Goal: Task Accomplishment & Management: Complete application form

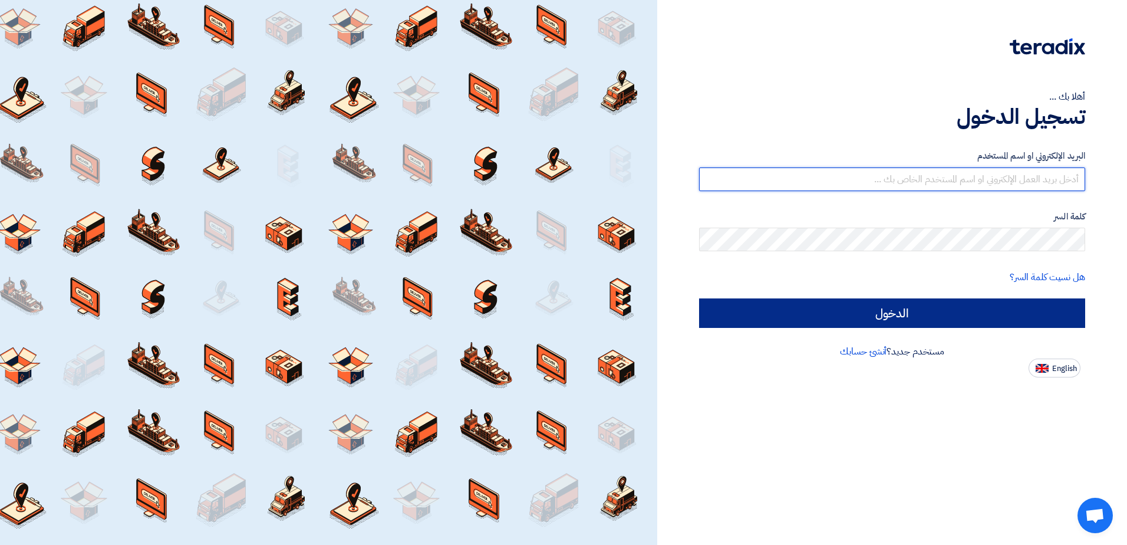
type input "sales@gtc-egy.com"
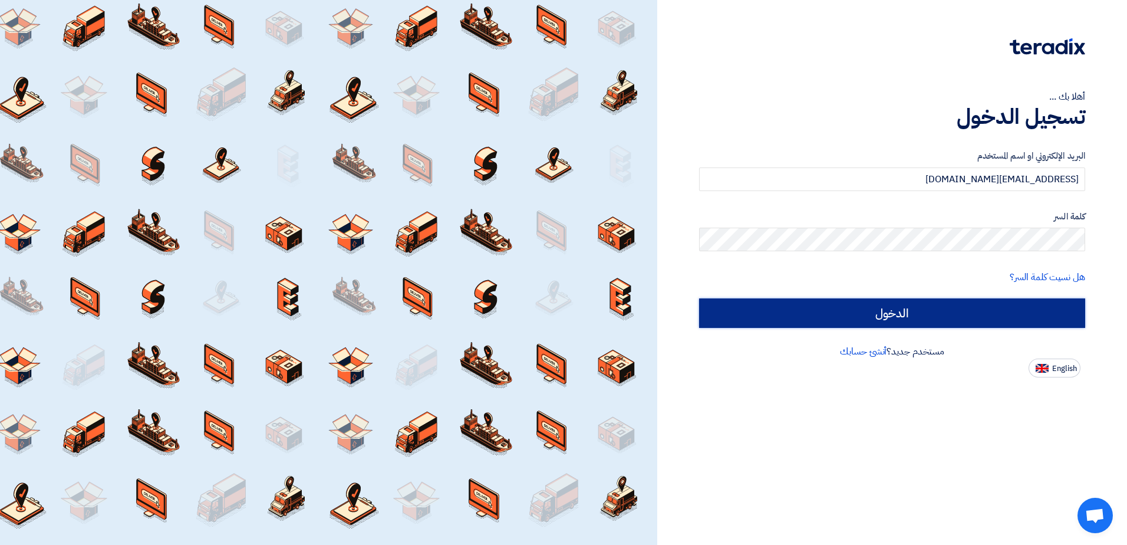
click at [991, 310] on input "الدخول" at bounding box center [892, 312] width 386 height 29
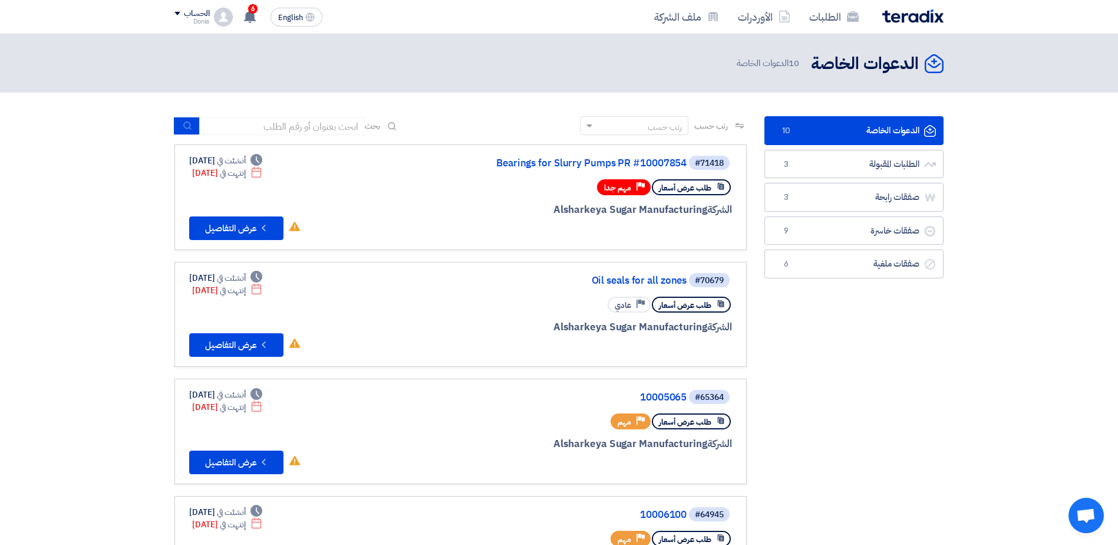
click at [894, 136] on link "الدعوات الخاصة الدعوات الخاصة 10" at bounding box center [854, 130] width 179 height 29
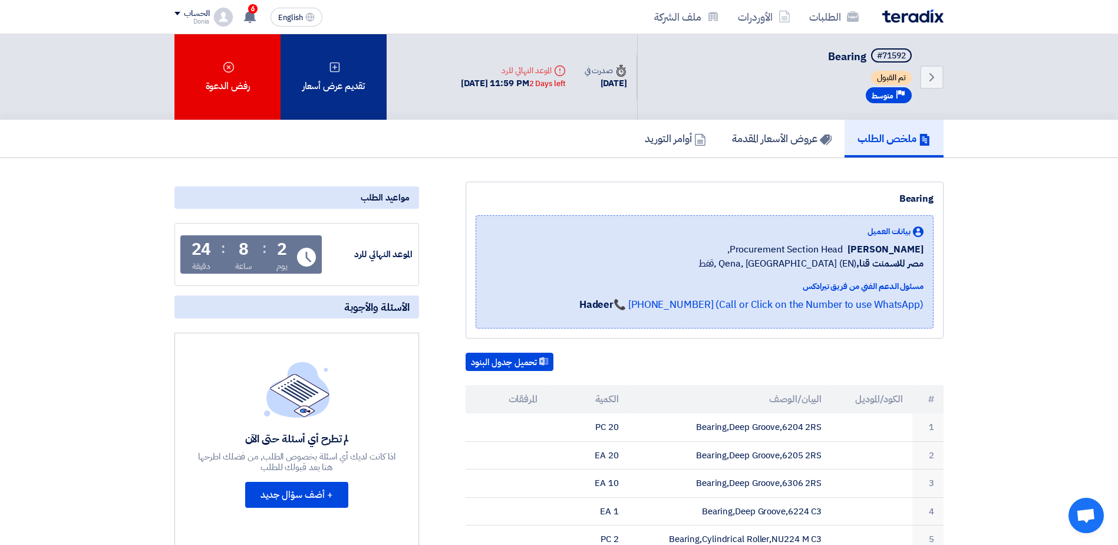
click at [356, 74] on div "تقديم عرض أسعار" at bounding box center [334, 76] width 106 height 85
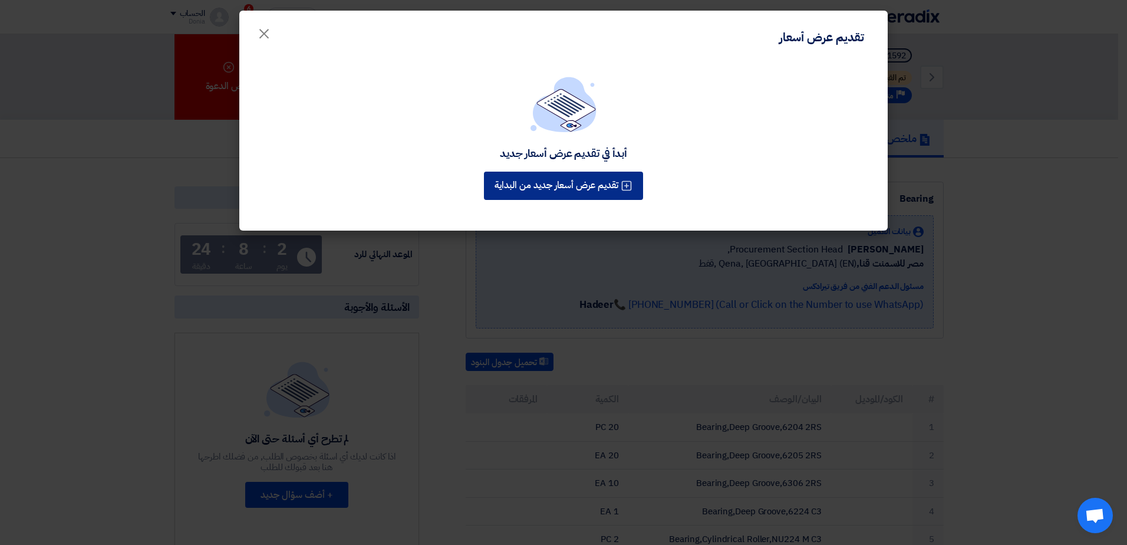
click at [581, 183] on button "تقديم عرض أسعار جديد من البداية" at bounding box center [563, 186] width 159 height 28
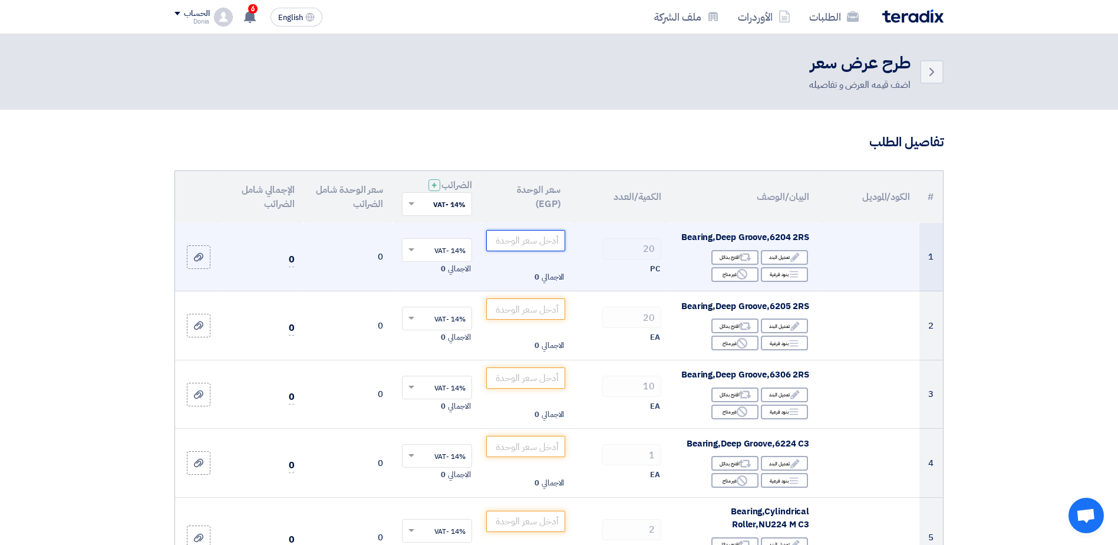
click at [531, 236] on input "number" at bounding box center [526, 240] width 80 height 21
paste input "219.47"
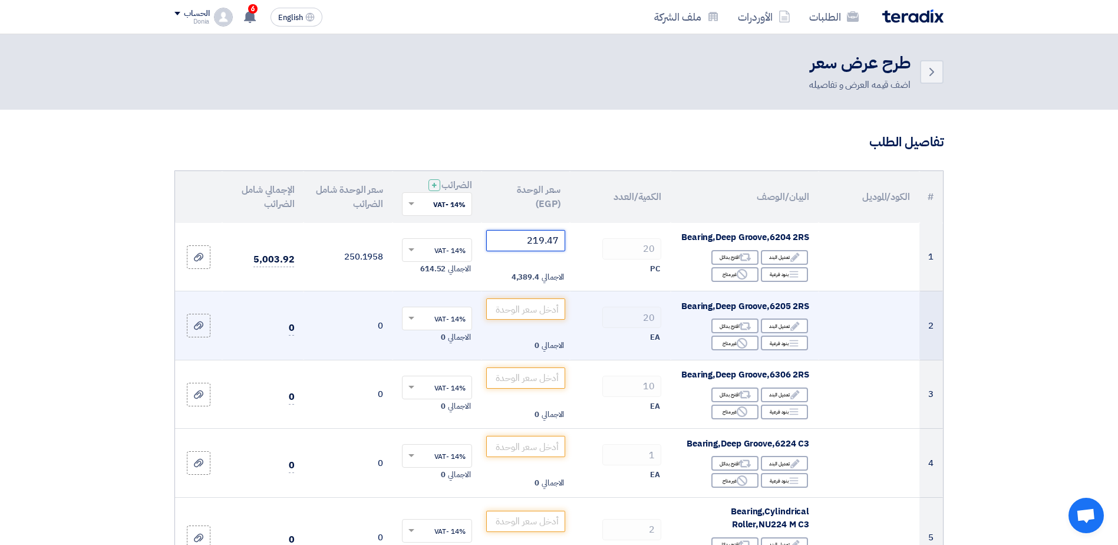
type input "219.47"
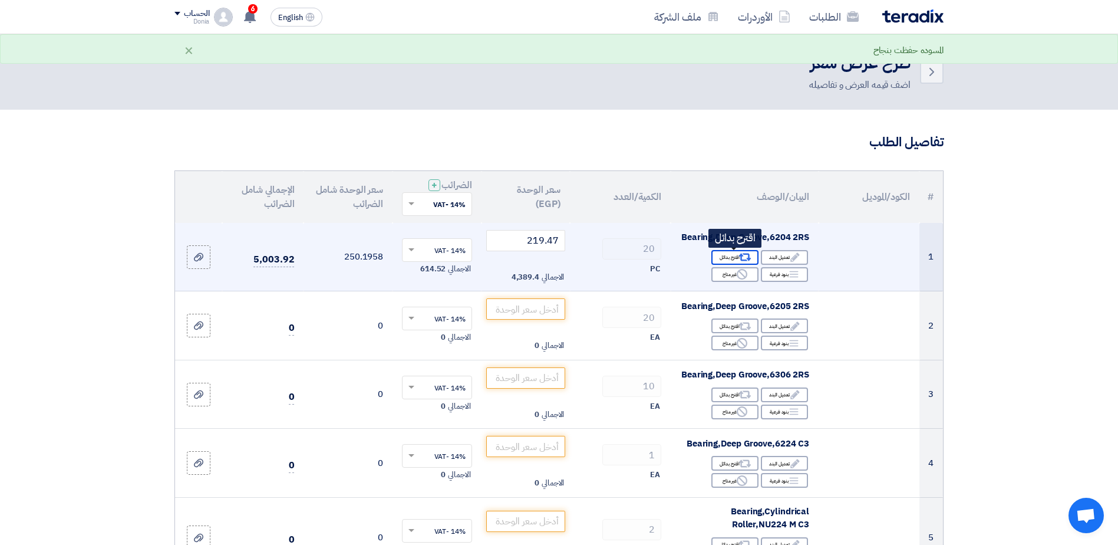
click at [741, 256] on use at bounding box center [745, 258] width 12 height 8
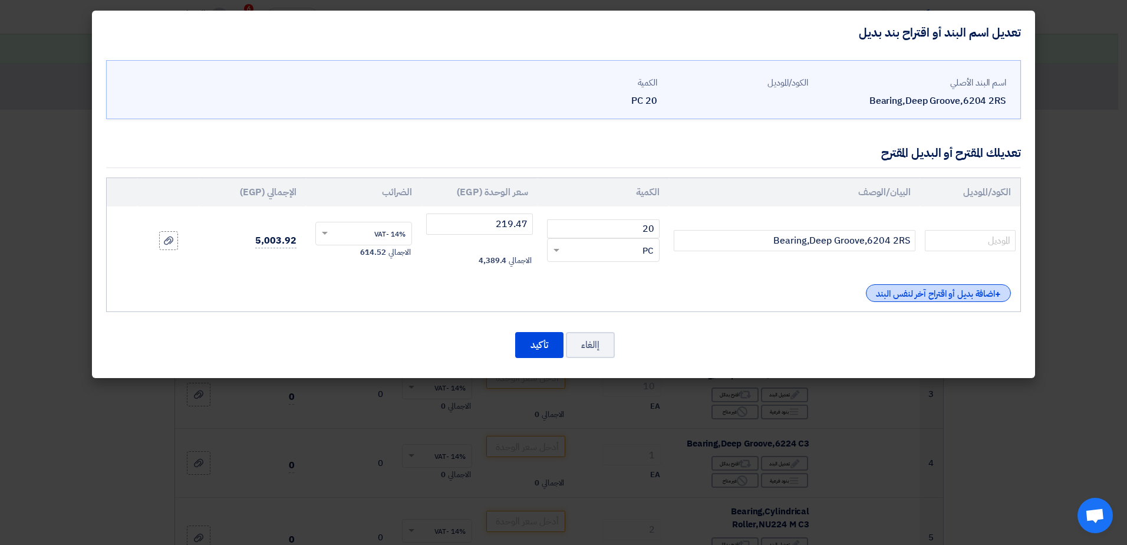
click at [898, 298] on div "+ اضافة بديل أو اقتراح آخر لنفس البند" at bounding box center [938, 293] width 145 height 18
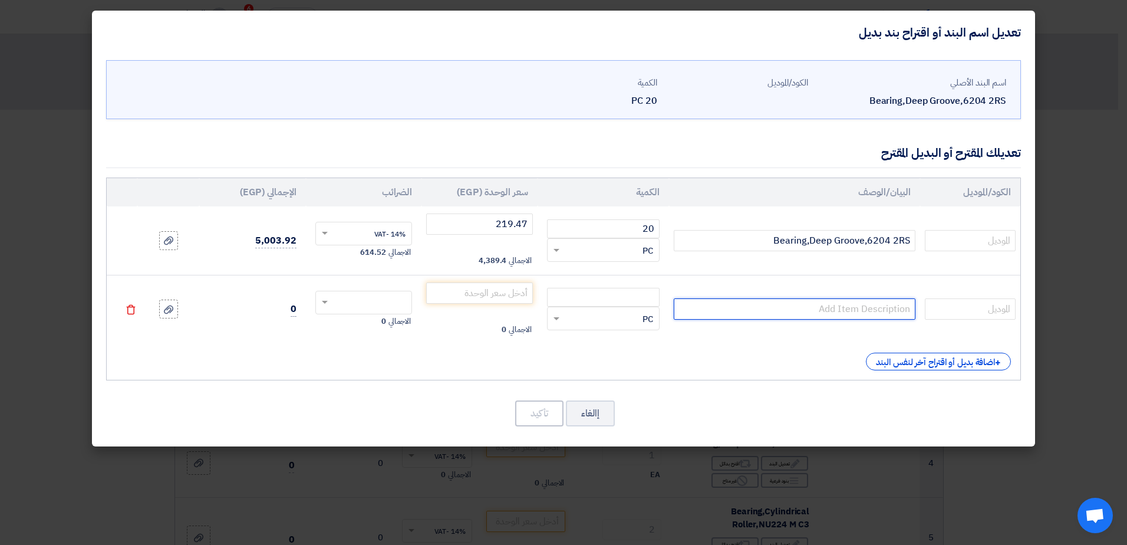
click at [751, 313] on input "text" at bounding box center [795, 308] width 242 height 21
paste input "6204-2RSH/C3"
type input "6204-2RSH/C3"
click at [631, 305] on input "number" at bounding box center [603, 297] width 113 height 19
type input "20"
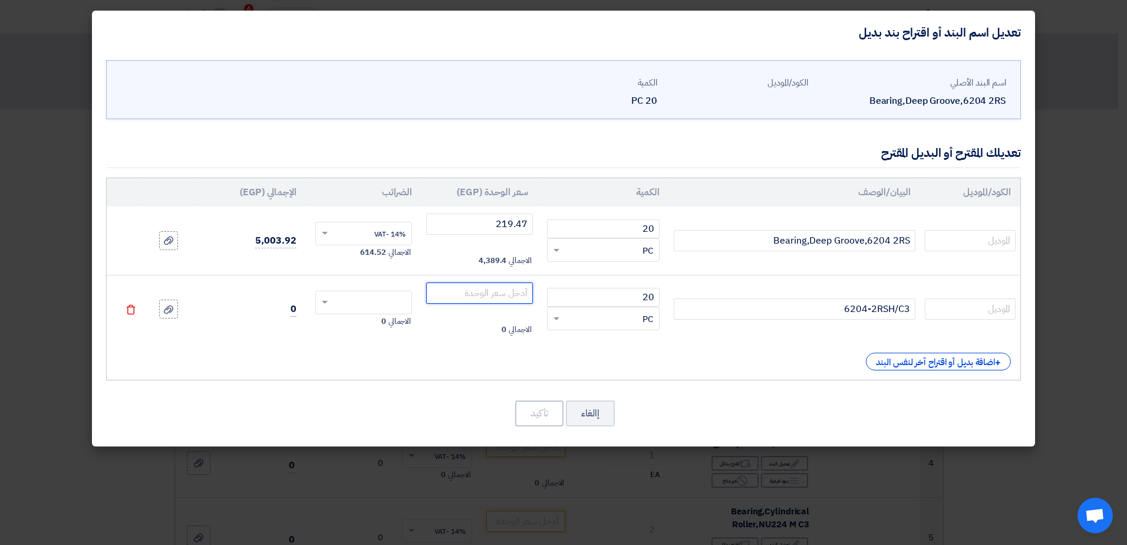
click at [516, 298] on input "number" at bounding box center [479, 292] width 107 height 21
paste input "147.81"
type input "147.81"
click at [401, 305] on input "text" at bounding box center [371, 303] width 71 height 19
click at [384, 325] on span "14% -VAT" at bounding box center [389, 324] width 31 height 11
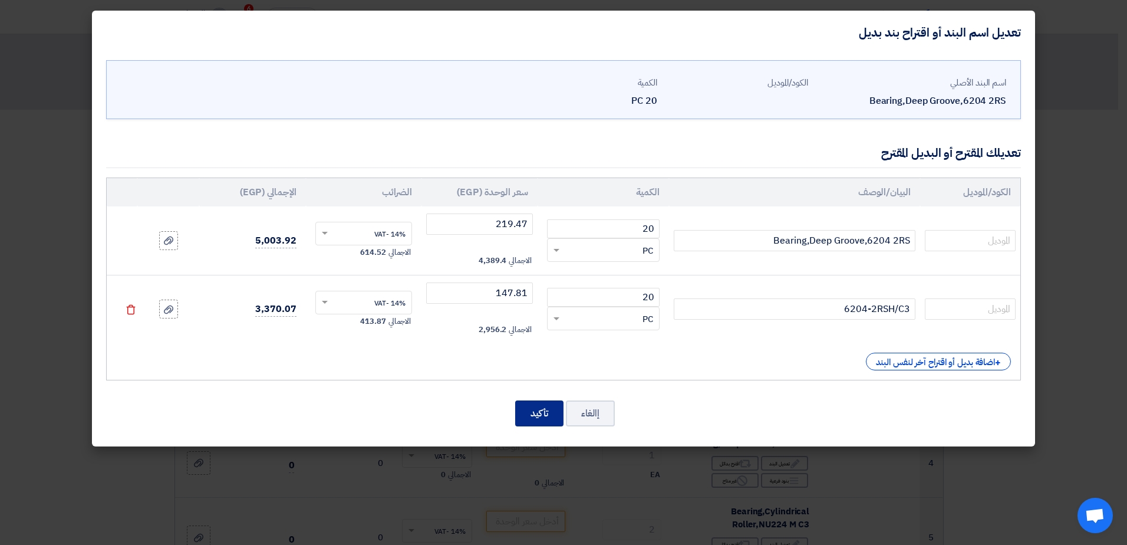
click at [546, 418] on button "تأكيد" at bounding box center [539, 413] width 48 height 26
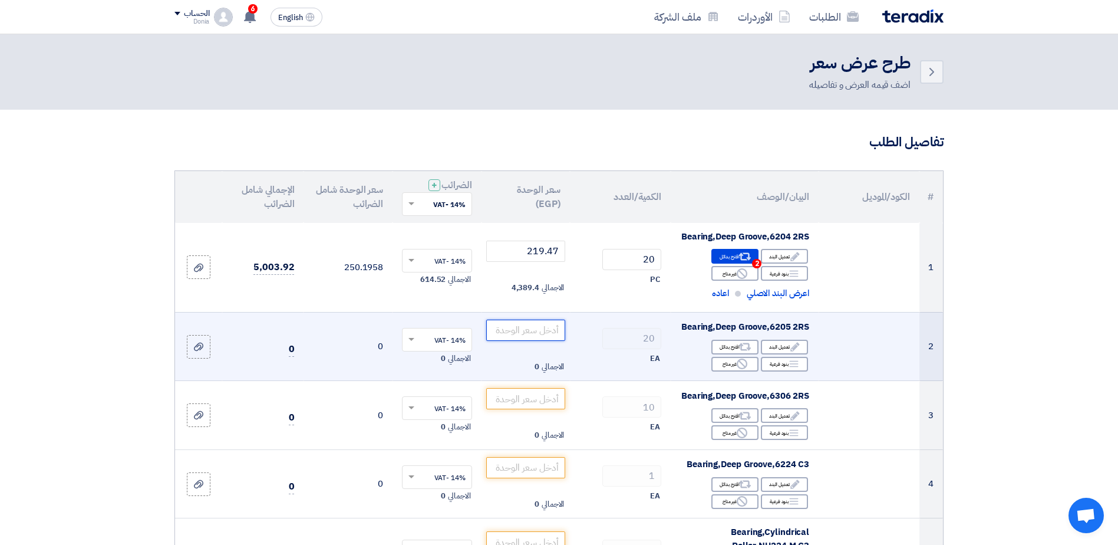
click at [537, 333] on input "number" at bounding box center [526, 330] width 80 height 21
paste input "261.28"
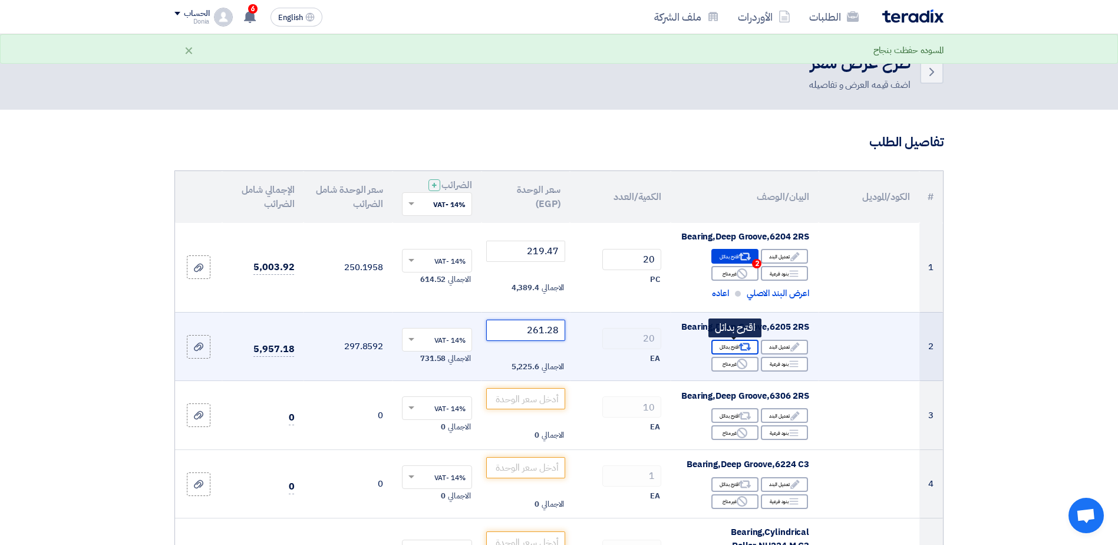
type input "261.28"
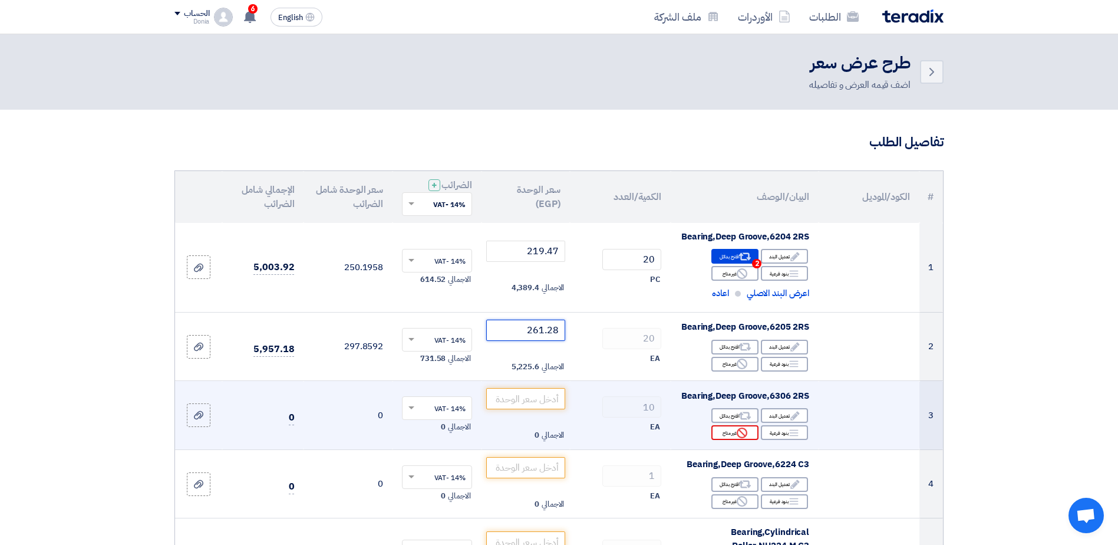
scroll to position [59, 0]
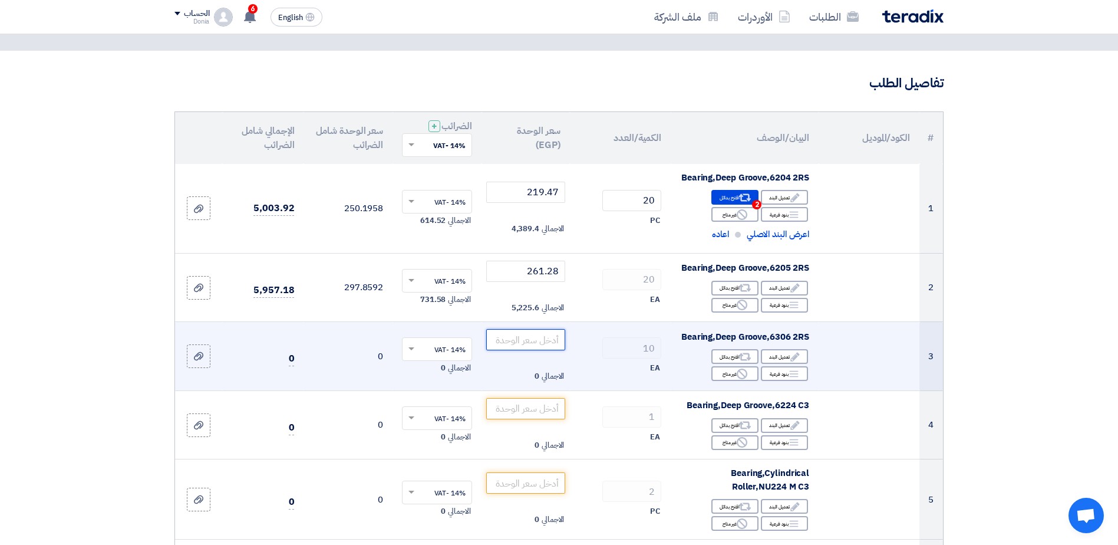
click at [545, 344] on input "number" at bounding box center [526, 339] width 80 height 21
paste input "490.45"
type input "490.45"
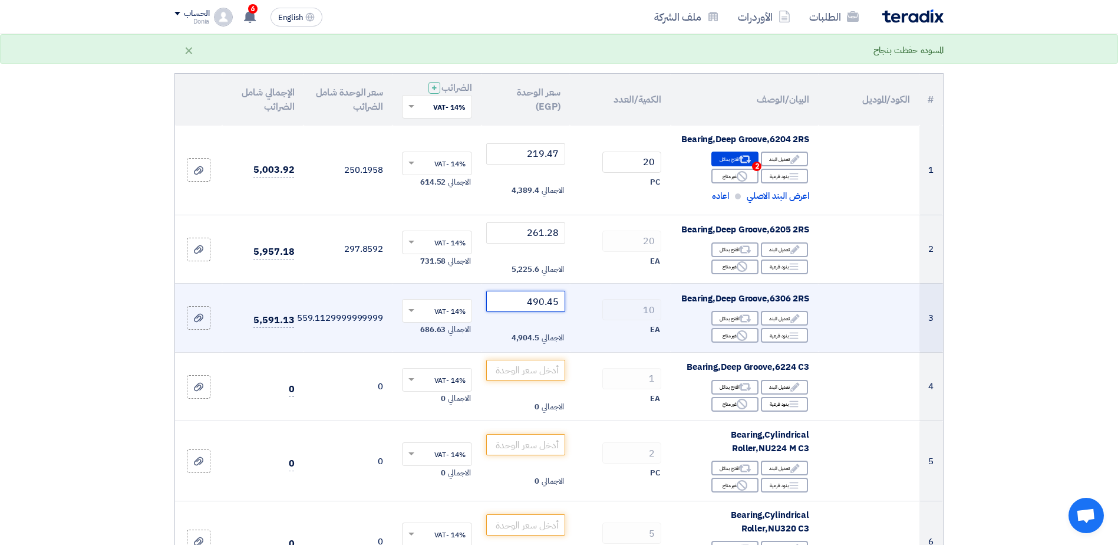
scroll to position [118, 0]
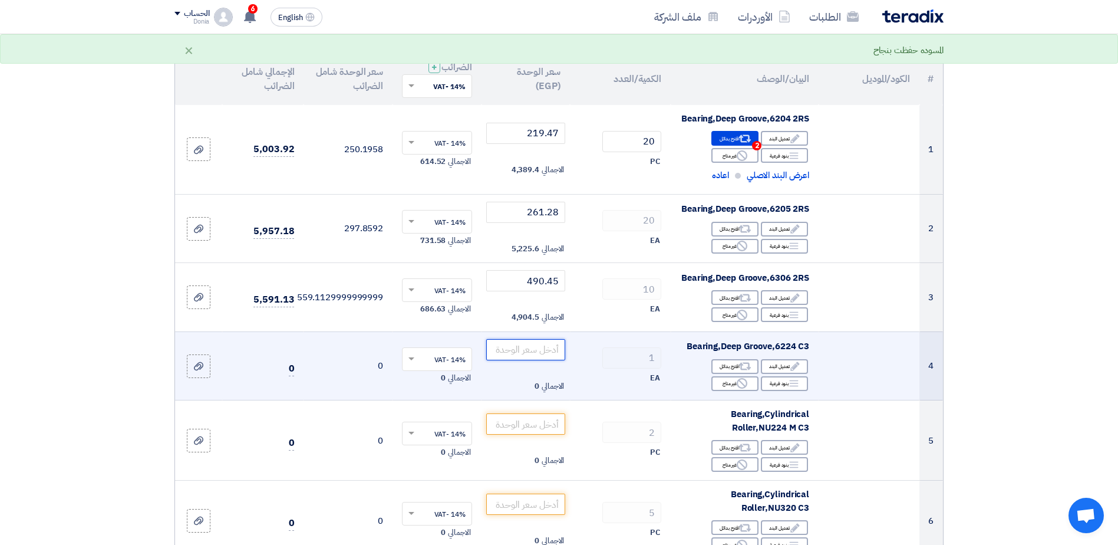
click at [524, 353] on input "number" at bounding box center [526, 349] width 80 height 21
paste input "11628.98"
type input "11628.98"
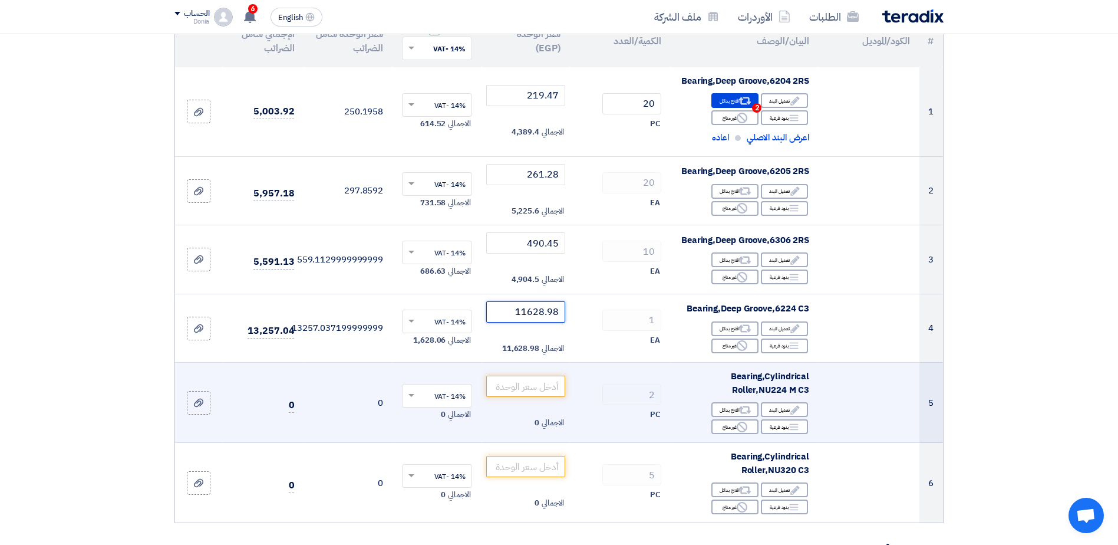
scroll to position [177, 0]
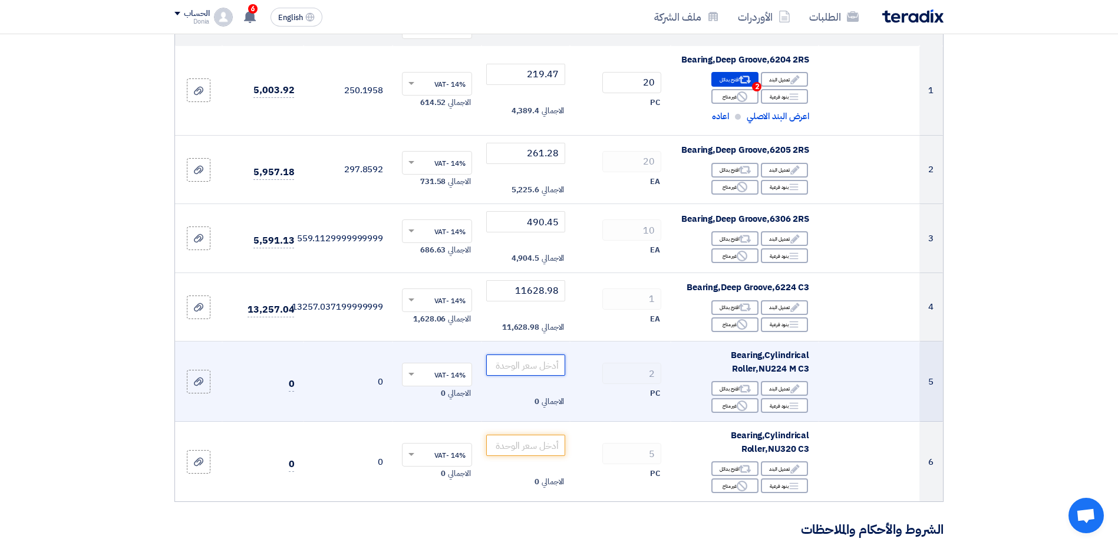
click at [541, 369] on input "number" at bounding box center [526, 364] width 80 height 21
paste input "24597.18"
type input "24597.18"
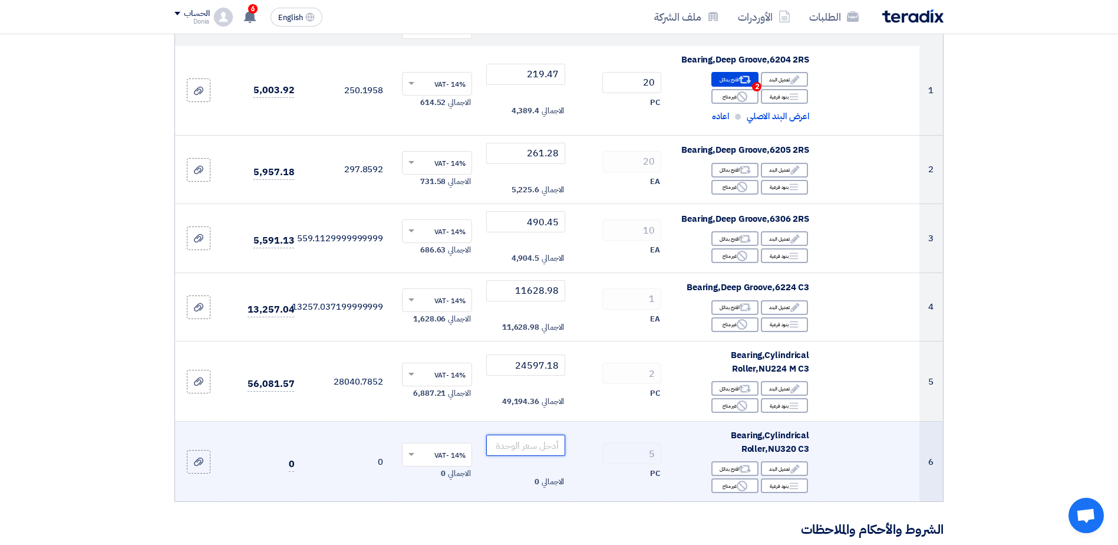
click at [544, 449] on input "number" at bounding box center [526, 445] width 80 height 21
paste input "26252.91"
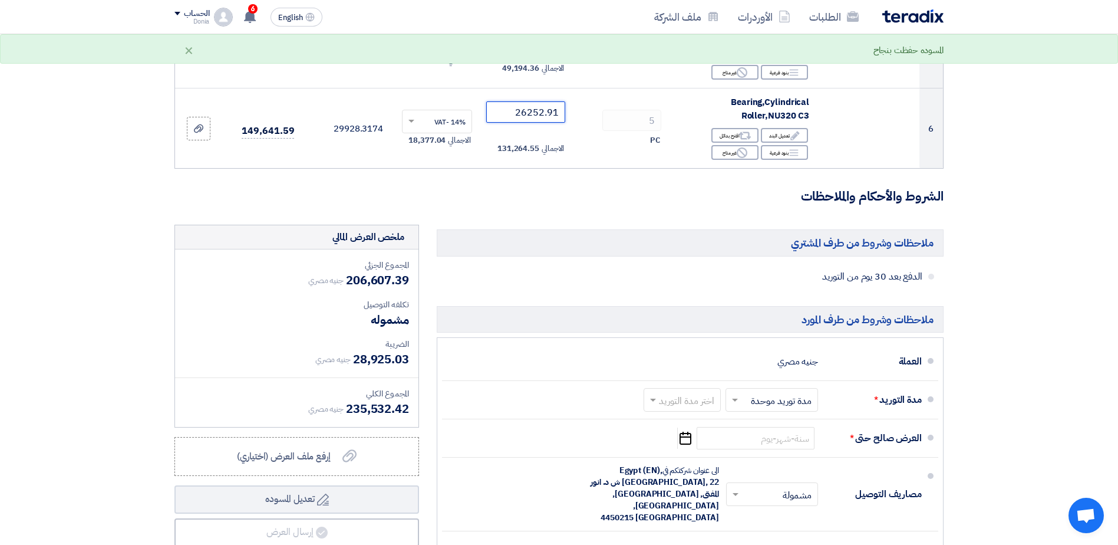
scroll to position [531, 0]
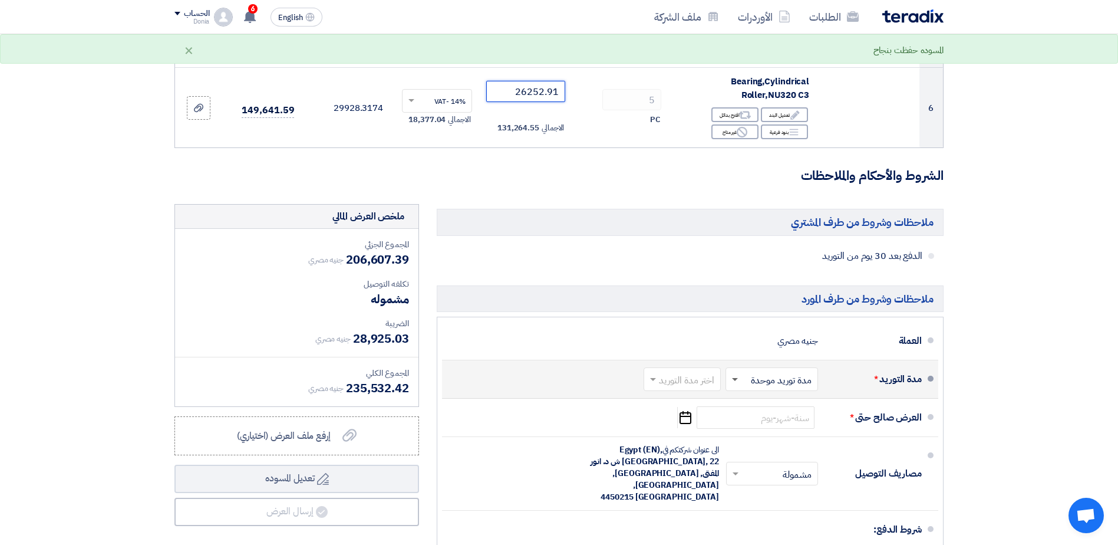
type input "26252.91"
click at [733, 381] on span at bounding box center [733, 379] width 15 height 12
click at [746, 432] on div "مدة توريد موحدة" at bounding box center [774, 426] width 91 height 21
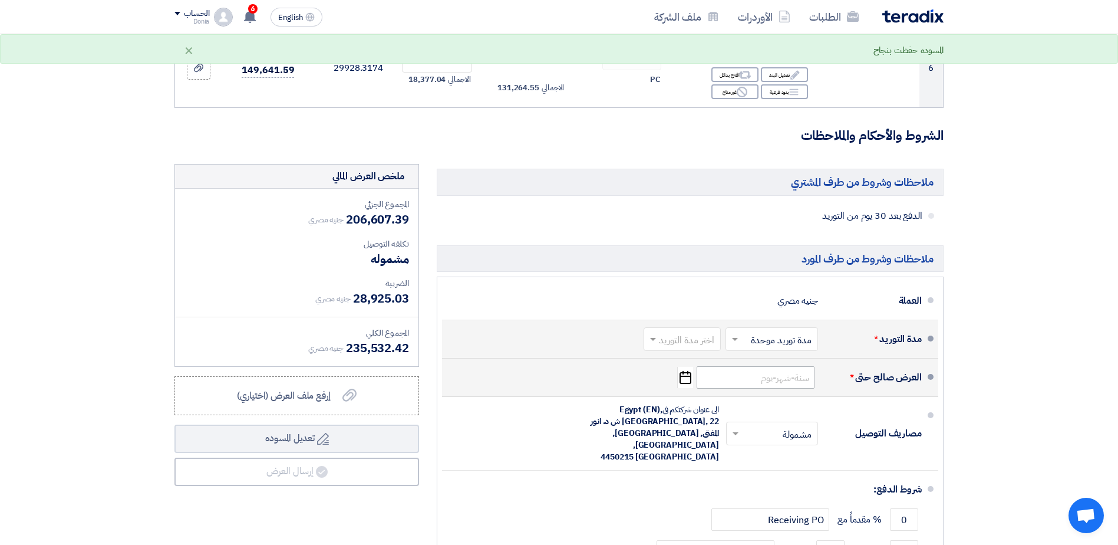
scroll to position [590, 0]
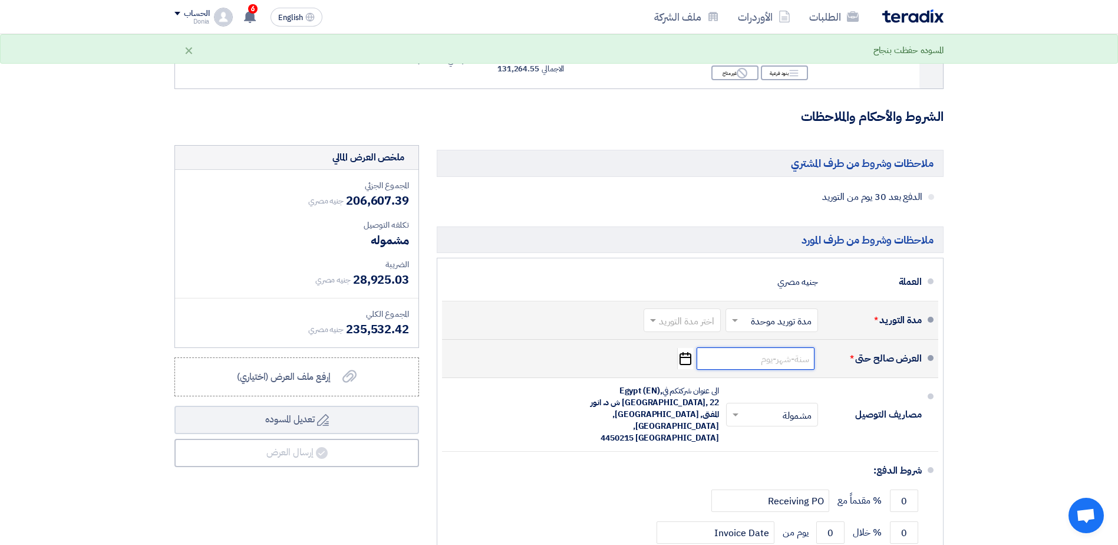
click at [771, 365] on input at bounding box center [756, 358] width 118 height 22
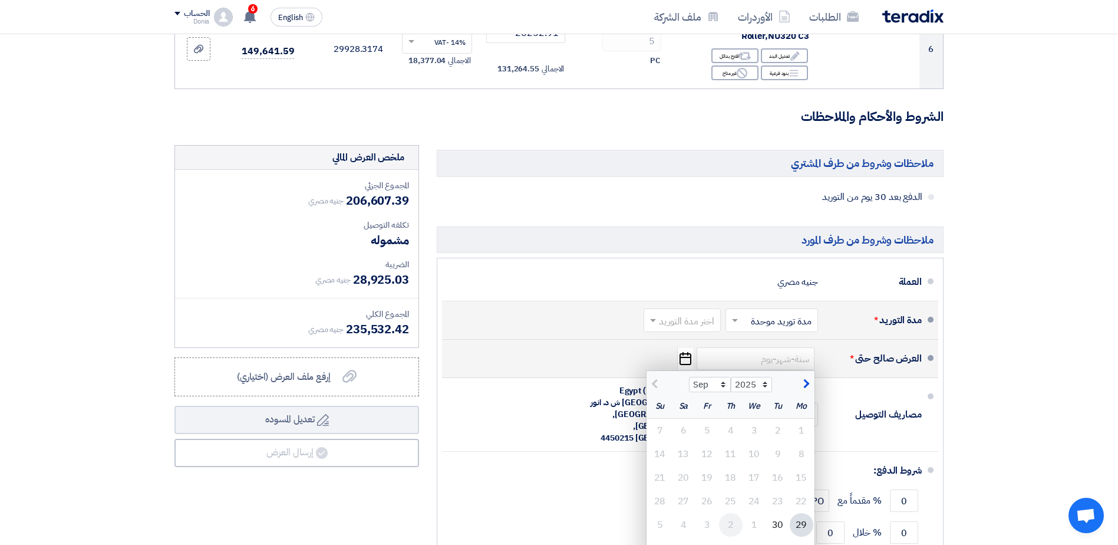
click at [731, 525] on div "2" at bounding box center [731, 525] width 24 height 24
type input "[DATE]"
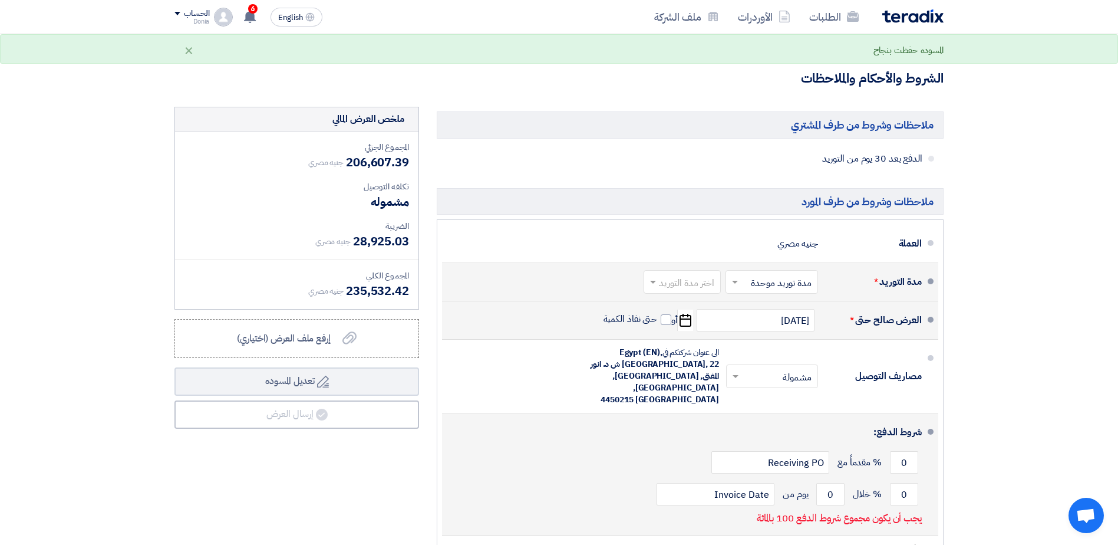
scroll to position [649, 0]
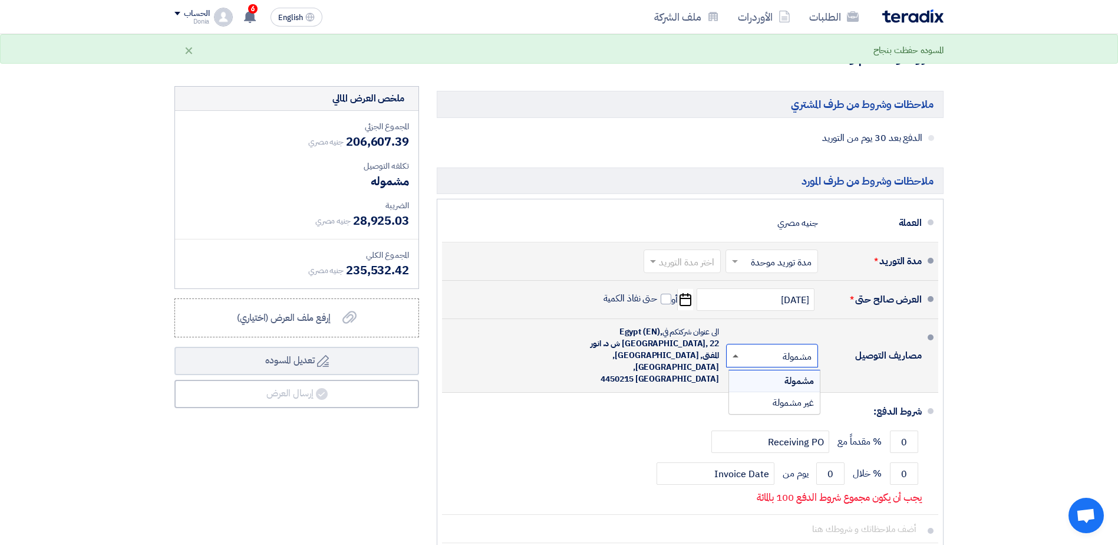
click at [734, 353] on span at bounding box center [734, 356] width 15 height 12
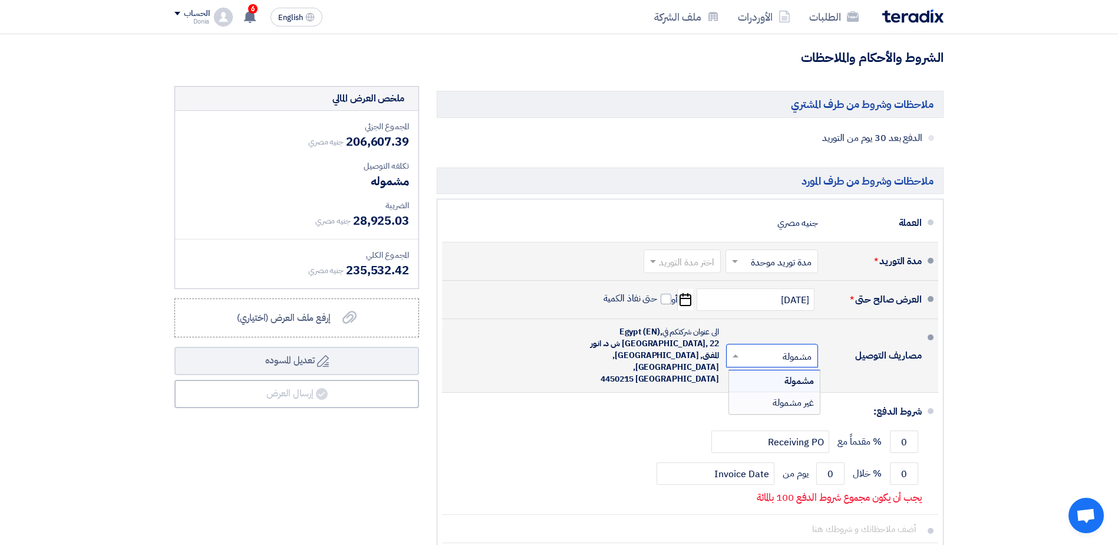
click at [755, 400] on div "غير مشمولة" at bounding box center [774, 402] width 91 height 21
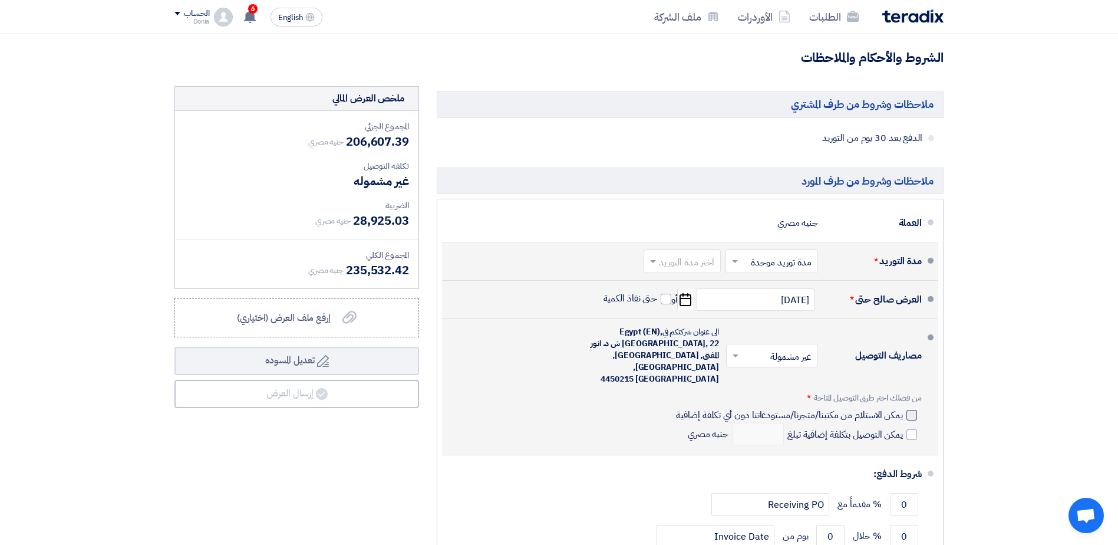
click at [911, 410] on div at bounding box center [912, 415] width 11 height 11
click at [903, 409] on input "يمكن الاستلام من مكتبنا/متجرنا/مستودعاتنا دون أي تكلفة إضافية" at bounding box center [788, 420] width 229 height 22
checkbox input "true"
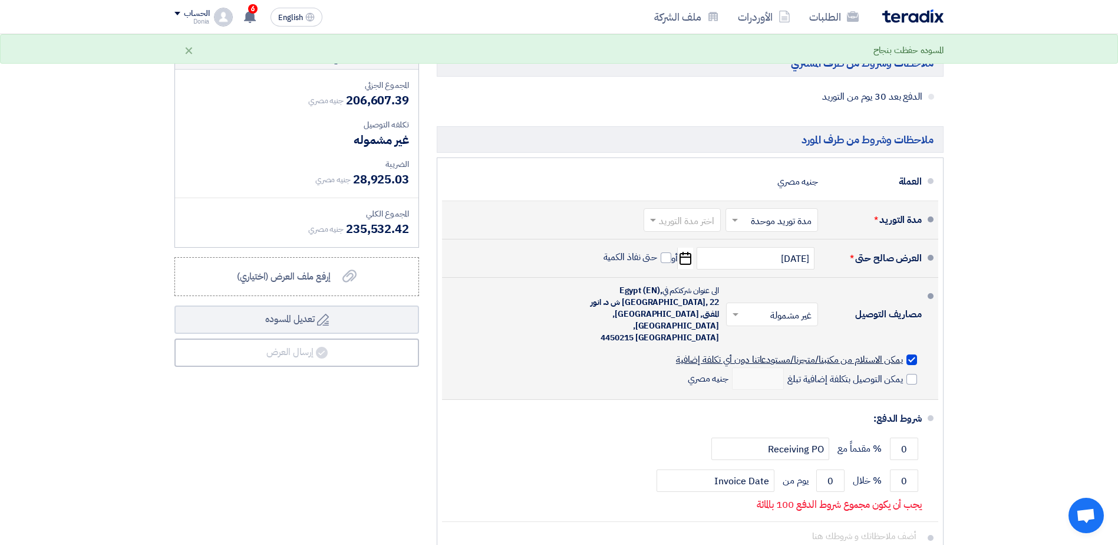
scroll to position [707, 0]
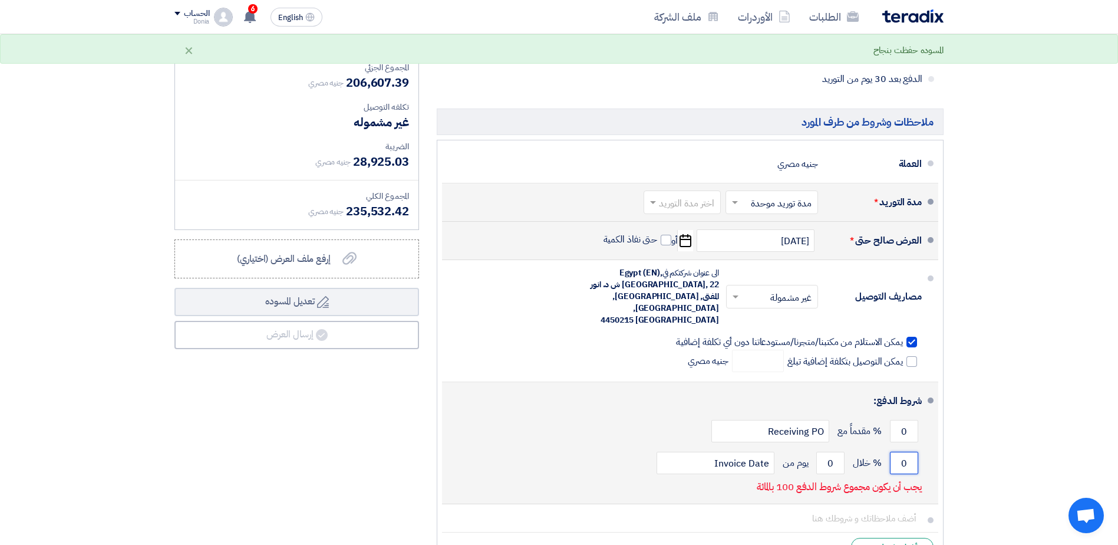
drag, startPoint x: 908, startPoint y: 454, endPoint x: 878, endPoint y: 459, distance: 29.9
click at [878, 459] on div "0 % خلال 0 يوم من Invoice Date" at bounding box center [687, 463] width 470 height 32
type input "100"
drag, startPoint x: 840, startPoint y: 456, endPoint x: 830, endPoint y: 458, distance: 10.3
click at [831, 458] on input "0" at bounding box center [831, 463] width 28 height 22
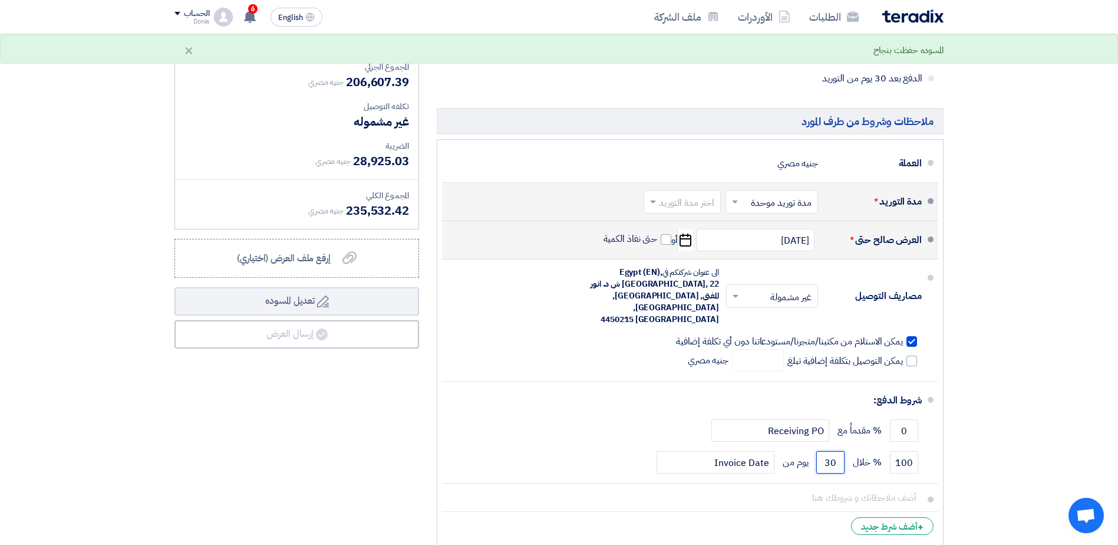
scroll to position [649, 0]
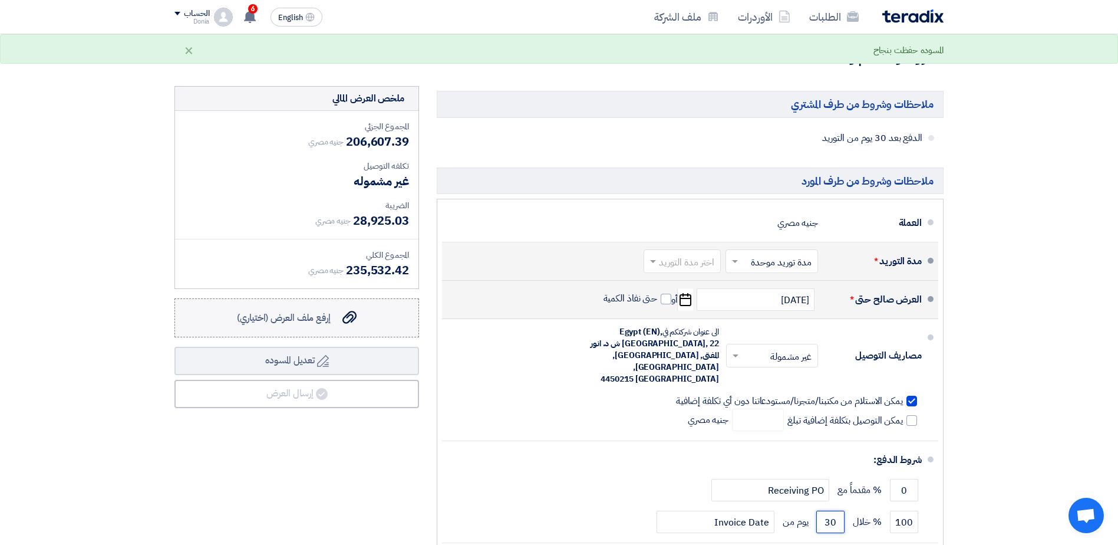
type input "30"
click at [318, 317] on span "إرفع ملف العرض (اختياري)" at bounding box center [284, 318] width 94 height 14
click at [0, 0] on input "إرفع ملف العرض (اختياري) إرفع ملف العرض (اختياري)" at bounding box center [0, 0] width 0 height 0
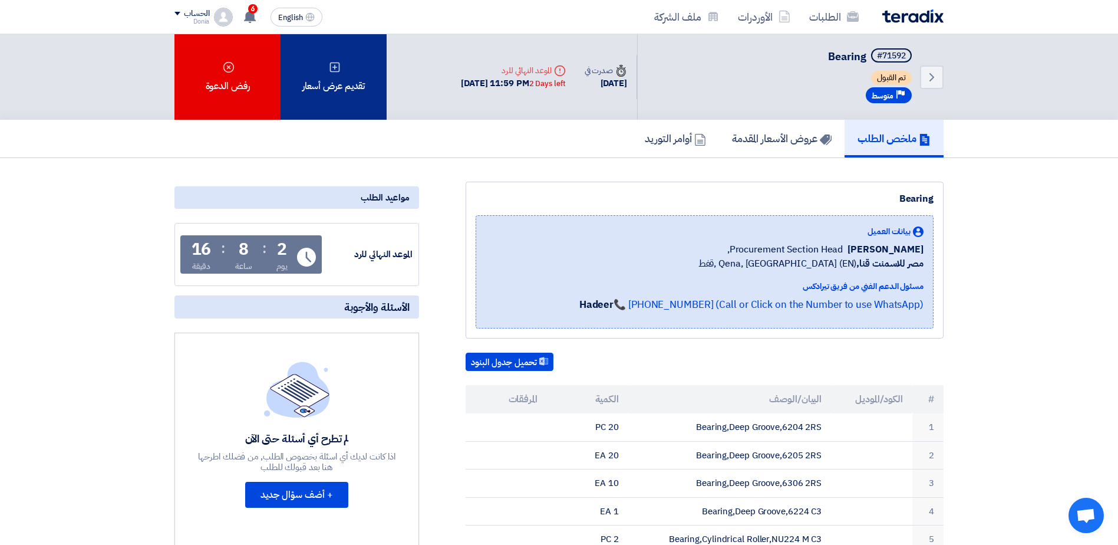
click at [327, 98] on div "تقديم عرض أسعار" at bounding box center [334, 76] width 106 height 85
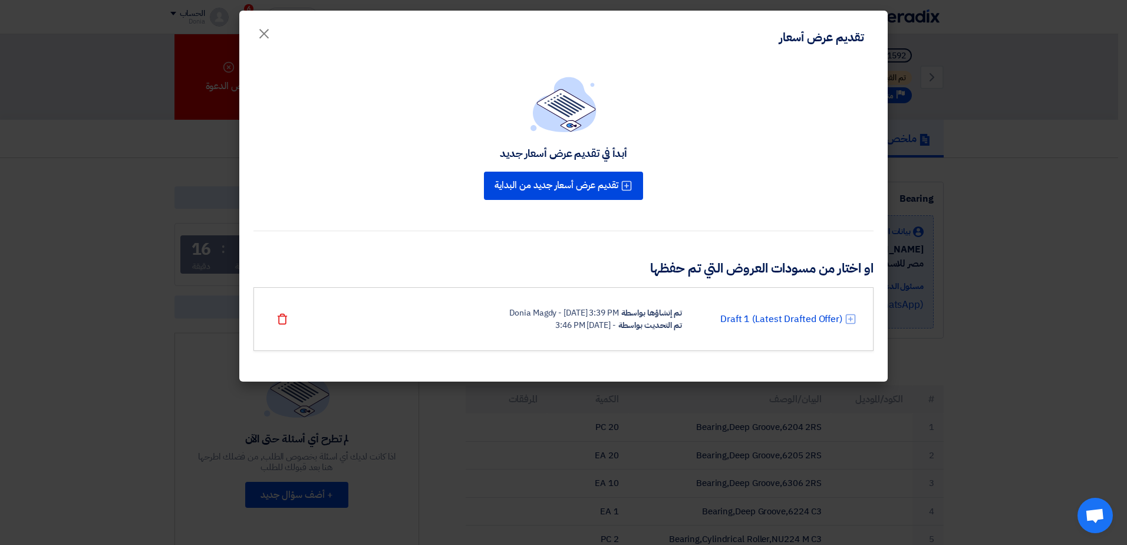
click at [564, 312] on div "Donia Magdy - [DATE] 3:39 PM" at bounding box center [563, 313] width 109 height 12
click at [771, 317] on link "Draft 1 (Latest Drafted Offer)" at bounding box center [781, 319] width 122 height 14
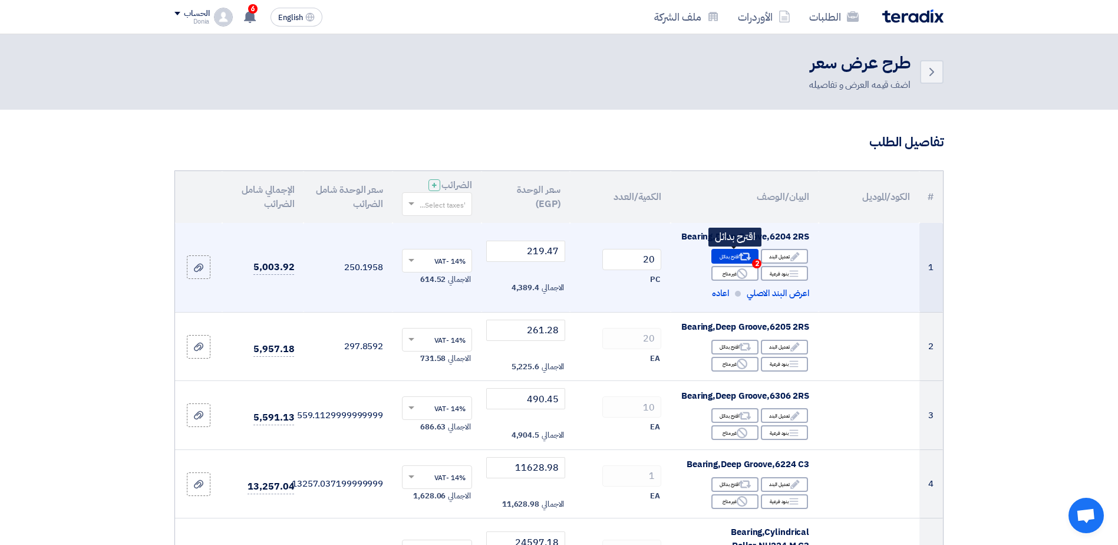
click at [726, 261] on div "Alternative اقترح بدائل 2" at bounding box center [735, 256] width 47 height 15
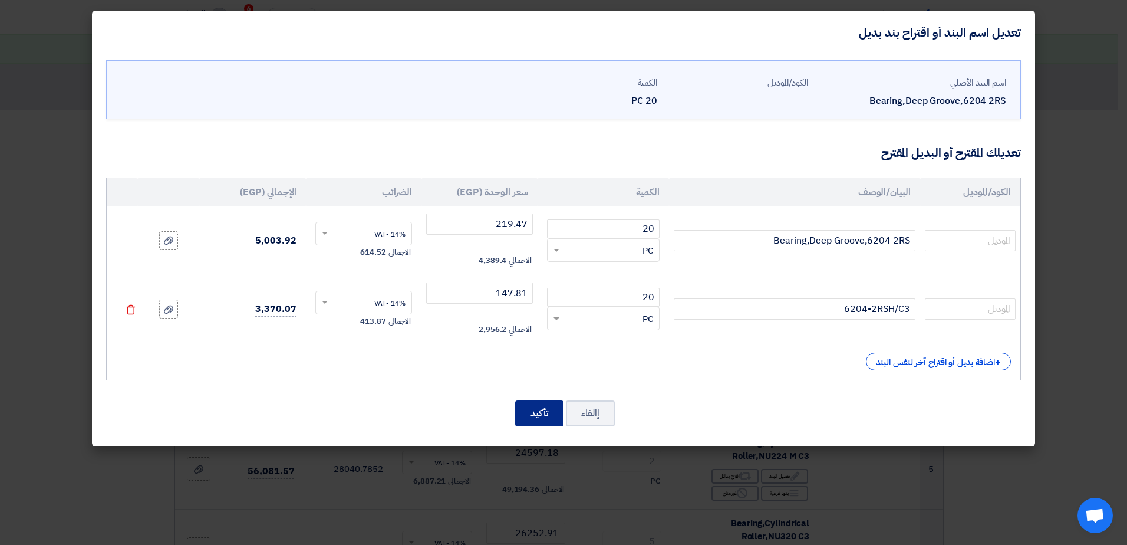
click at [545, 410] on button "تأكيد" at bounding box center [539, 413] width 48 height 26
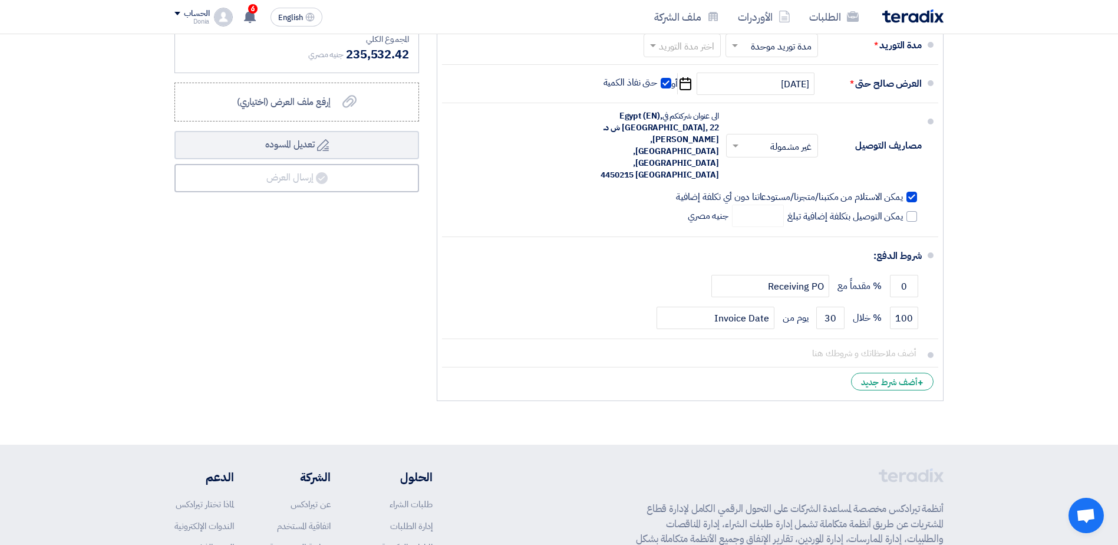
scroll to position [884, 0]
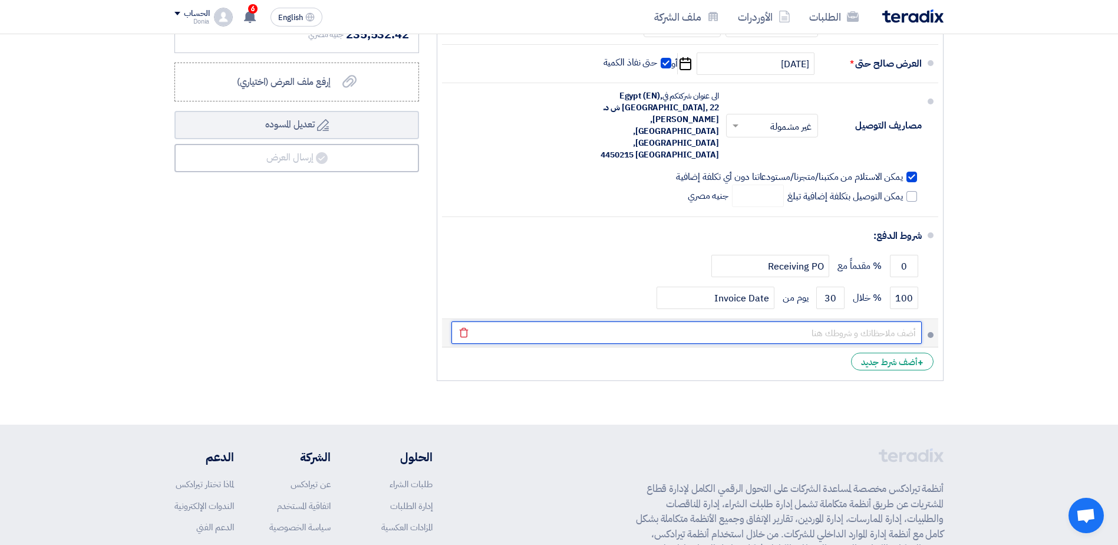
click at [857, 321] on input "text" at bounding box center [687, 332] width 470 height 22
paste input "التسليم بمخازننا و يتم ارسال تفويض مع مندوب االستالم"
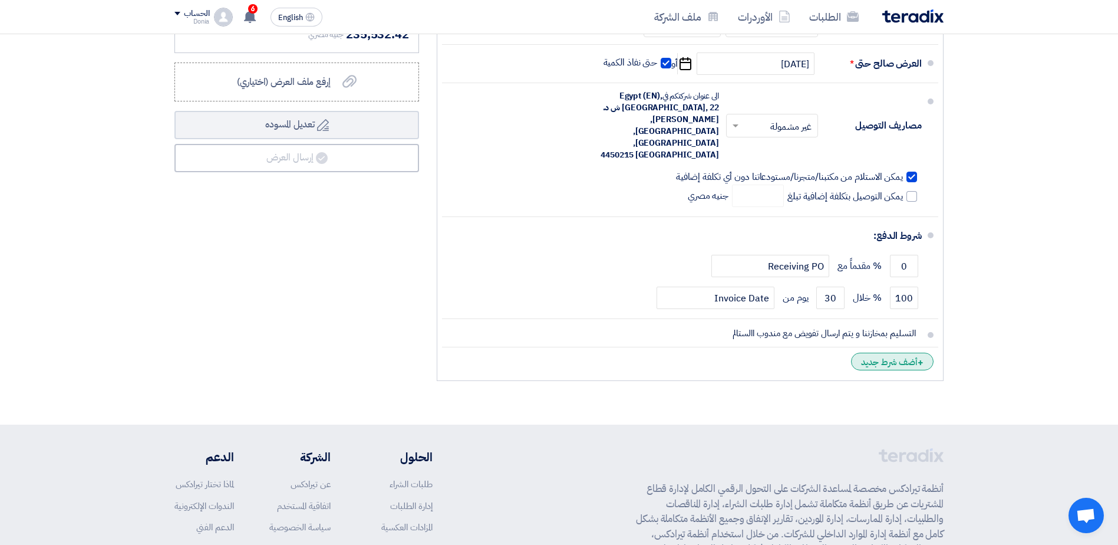
click at [864, 353] on div "+ أضف شرط جديد" at bounding box center [892, 362] width 83 height 18
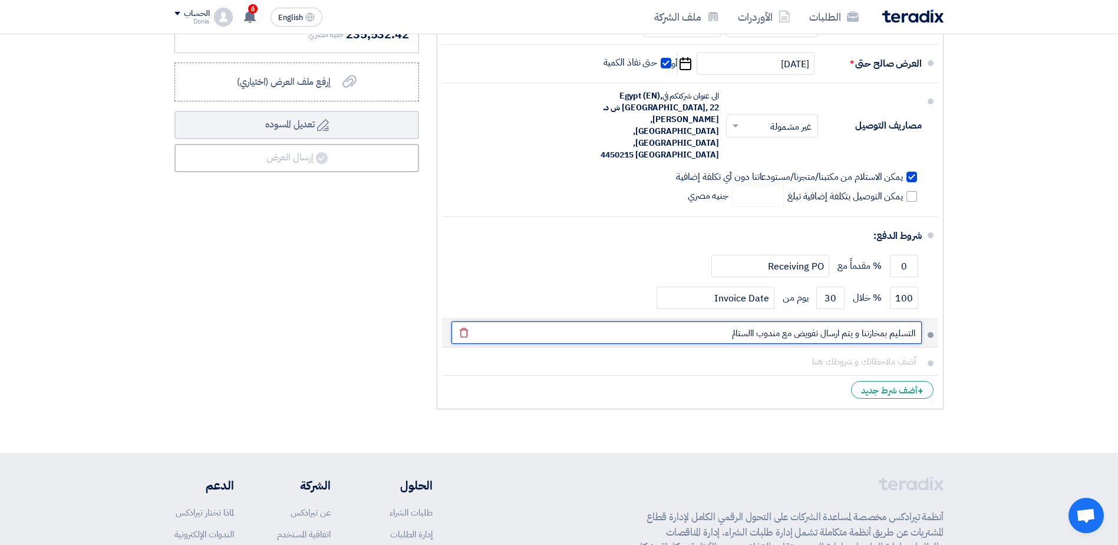
click at [830, 321] on input "التسليم بمخازننا و يتم ارسال تفويض مع مندوب االستالم" at bounding box center [687, 332] width 470 height 22
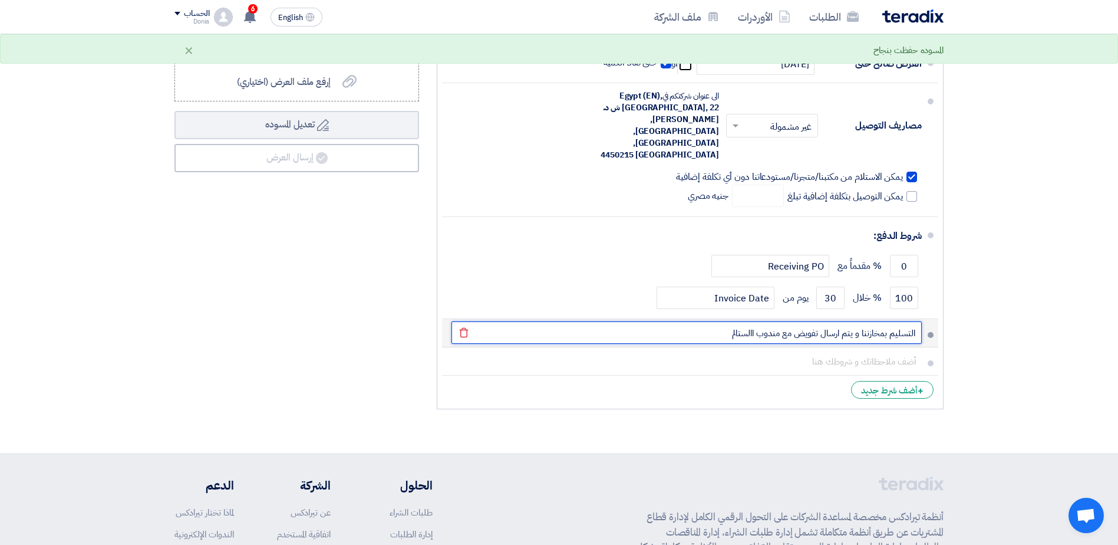
click at [830, 321] on input "التسليم بمخازننا و يتم ارسال تفويض مع مندوب االستالم" at bounding box center [687, 332] width 470 height 22
click at [738, 321] on input "التسليم بمخازننا و يتم ارسال تفويض مع مندوب االستالم" at bounding box center [687, 332] width 470 height 22
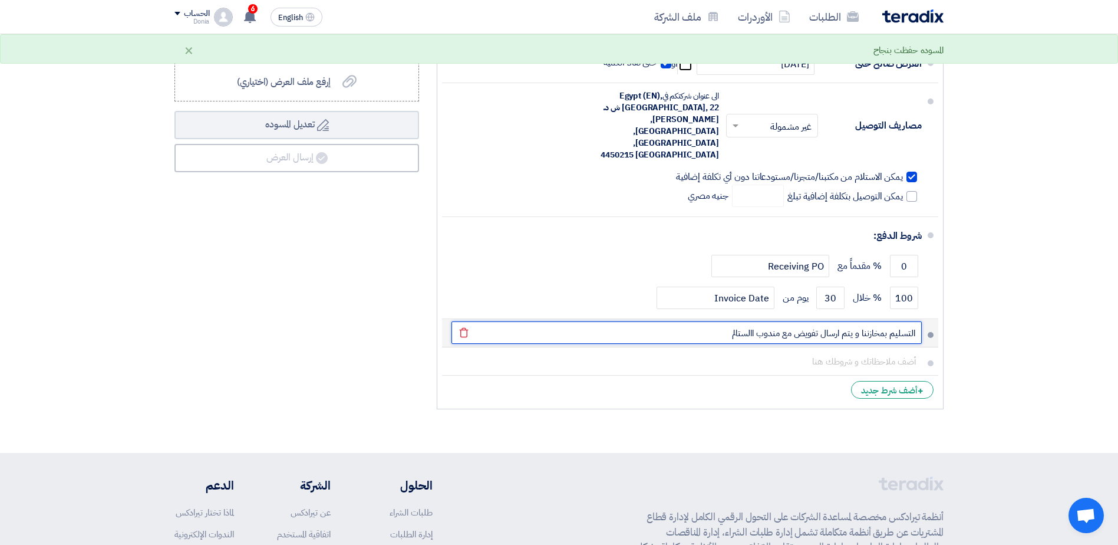
click at [747, 321] on input "التسليم بمخازننا و يتم ارسال تفويض مع مندوب االستالم" at bounding box center [687, 332] width 470 height 22
click at [832, 321] on input "التسليم بمخازننا و يتم ارسال تفويض مع مندوب الاستلام" at bounding box center [687, 332] width 470 height 22
type input "التسليم بمخازننا و يتم أرسال تفويض مع مندوب الاستلام"
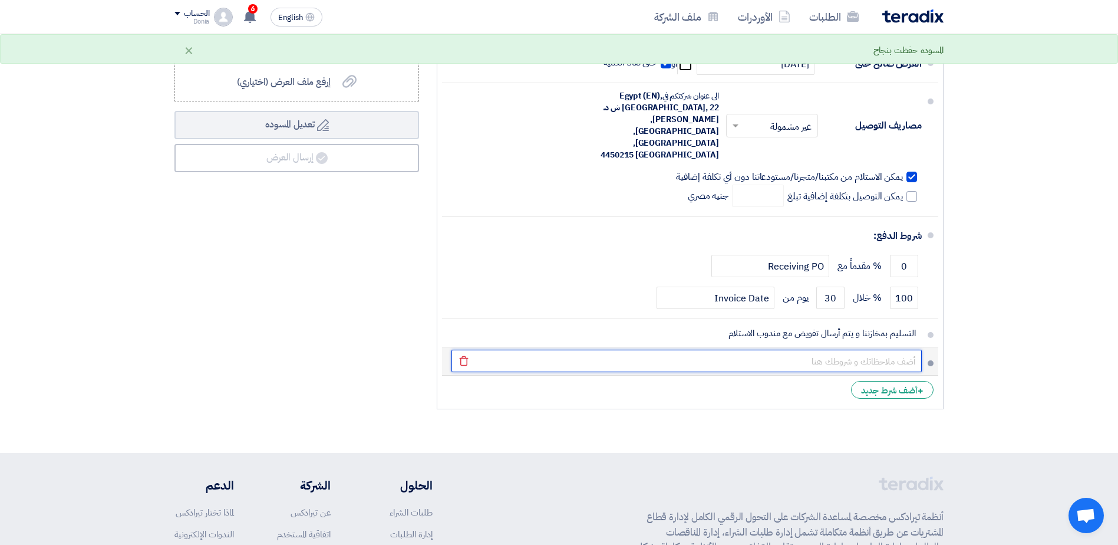
click at [858, 350] on input "text" at bounding box center [687, 361] width 470 height 22
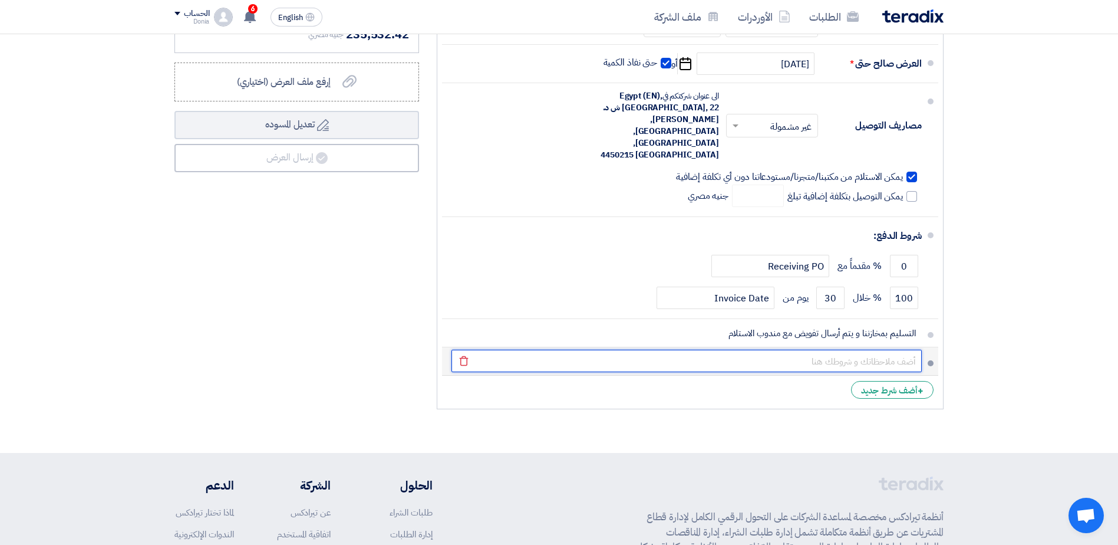
click at [869, 350] on input "text" at bounding box center [687, 361] width 470 height 22
paste input "الشركة تخضع لنظام الدفعات المقدمة"
type input "الشركة تخضع لنظام الدفعات المقدمة"
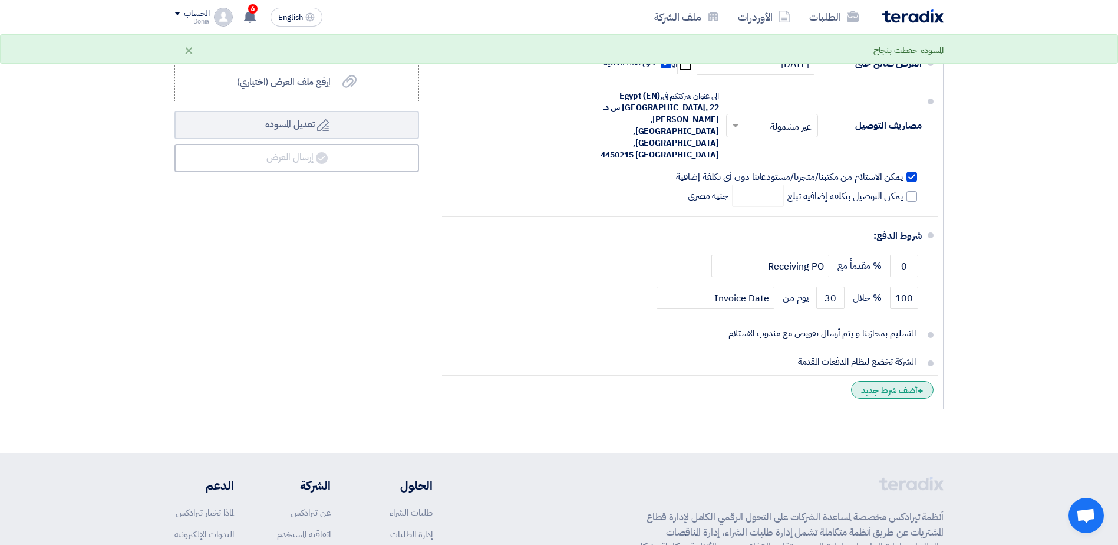
click at [867, 381] on div "+ أضف شرط جديد" at bounding box center [892, 390] width 83 height 18
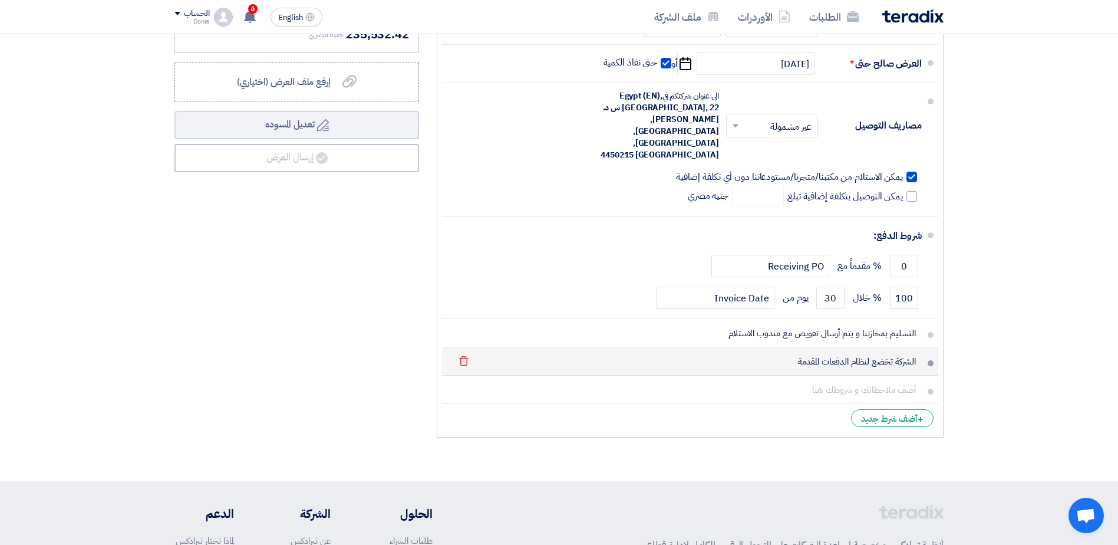
click at [876, 351] on li "الشركة تخضع لنظام الدفعات المقدمة [GEOGRAPHIC_DATA]" at bounding box center [690, 361] width 496 height 28
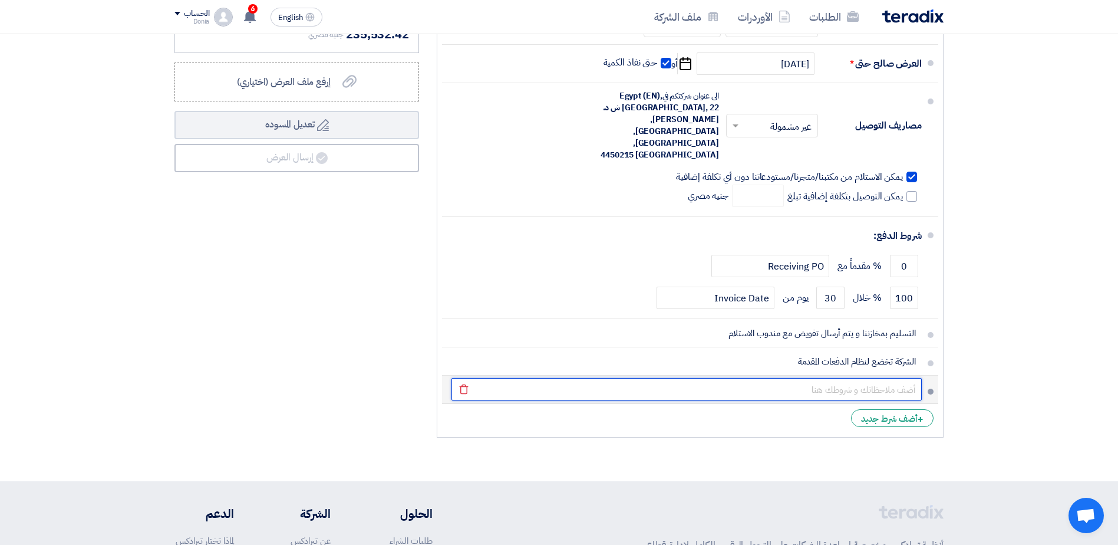
click at [879, 378] on input "text" at bounding box center [687, 389] width 470 height 22
paste input "6 مدة التوريد تحتسب من تاريخ أستالم أصل أمر التوريد موقعا منا باالستالم وال يعت…"
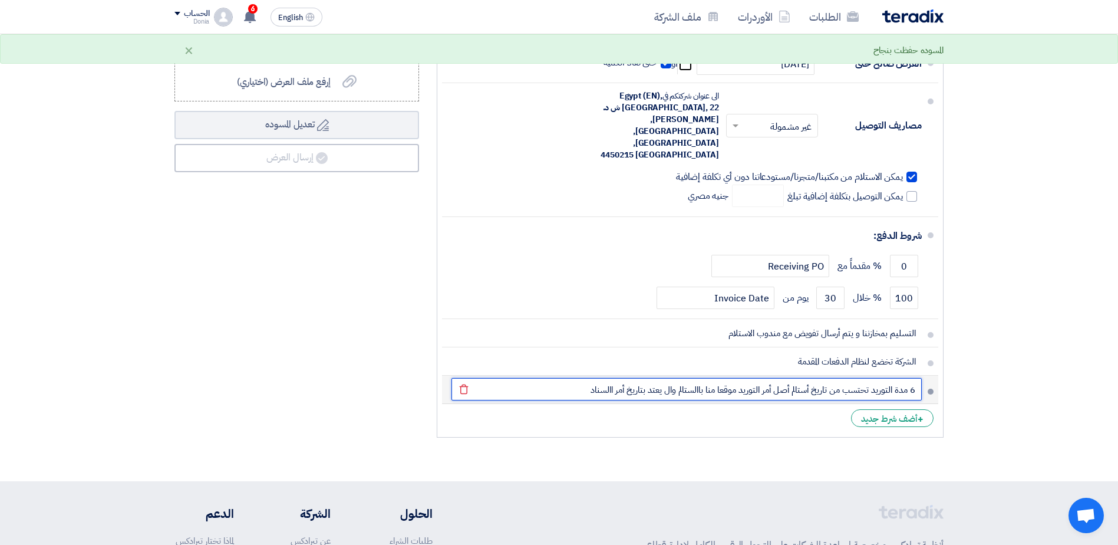
drag, startPoint x: 906, startPoint y: 368, endPoint x: 922, endPoint y: 367, distance: 16.6
click at [922, 376] on li "6 مدة التوريد تحتسب من تاريخ أستالم أصل أمر التوريد موقعا منا باالستالم وال يعت…" at bounding box center [690, 390] width 496 height 28
click at [814, 378] on input "مدة التوريد تحتسب من تاريخ أستالم أصل أمر التوريد موقعا منا باالستالم وال يعتد …" at bounding box center [687, 389] width 470 height 22
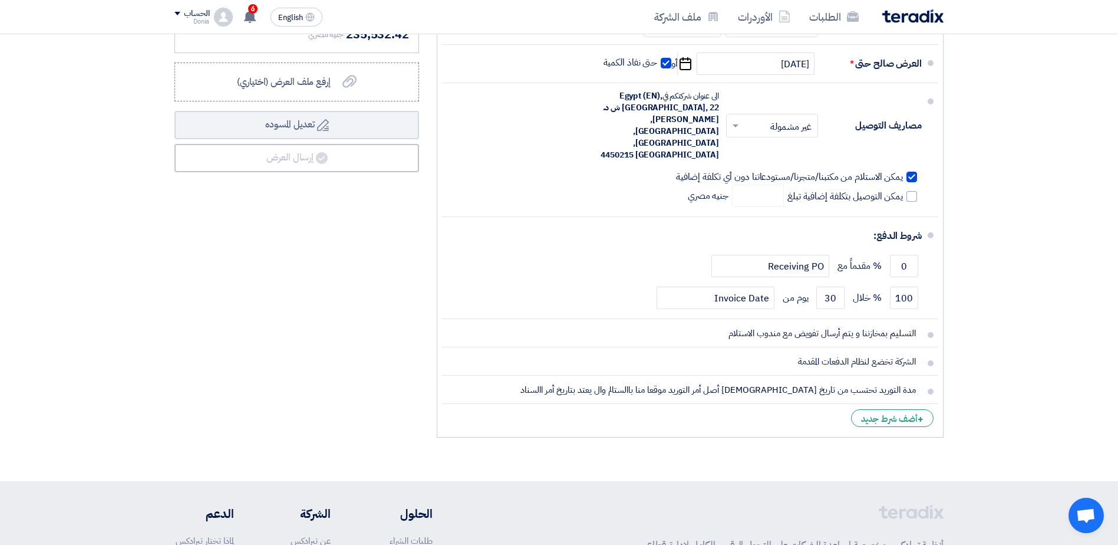
drag, startPoint x: 697, startPoint y: 367, endPoint x: 700, endPoint y: 407, distance: 39.6
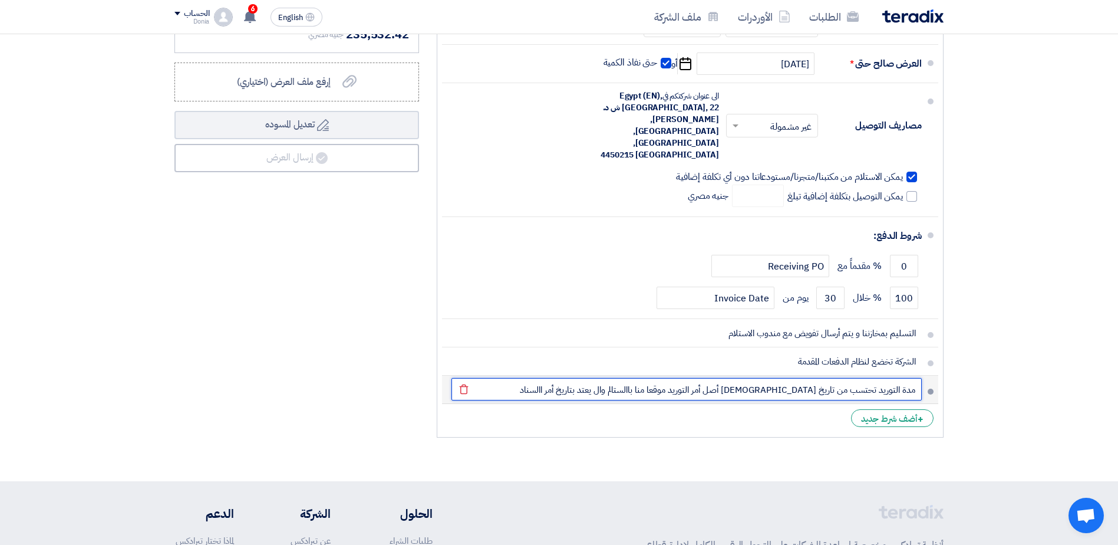
click at [700, 378] on input "مدة التوريد تحتسب من تاريخ [DEMOGRAPHIC_DATA] أصل أمر التوريد موقعا منا باالستا…" at bounding box center [687, 389] width 470 height 22
click at [695, 378] on input "مدة التوريد تحتسب من تاريخ [DEMOGRAPHIC_DATA] أصل أمر التوريد موقعا منا بالالست…" at bounding box center [687, 389] width 470 height 22
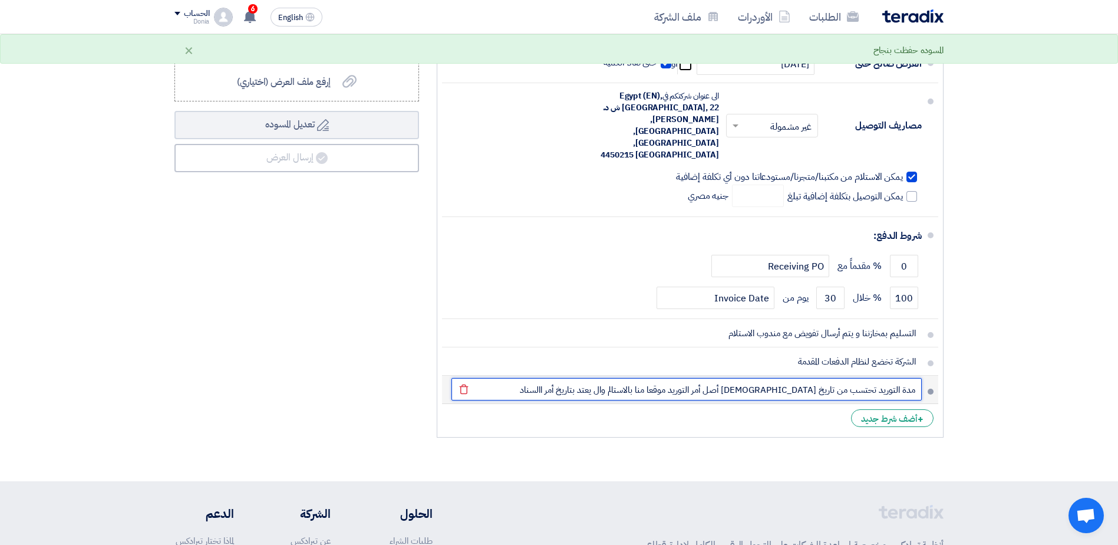
drag, startPoint x: 688, startPoint y: 364, endPoint x: 685, endPoint y: 371, distance: 8.4
click at [685, 378] on input "مدة التوريد تحتسب من تاريخ [DEMOGRAPHIC_DATA] أصل أمر التوريد موقعا منا بالاستا…" at bounding box center [687, 389] width 470 height 22
drag, startPoint x: 666, startPoint y: 369, endPoint x: 673, endPoint y: 367, distance: 8.0
click at [673, 378] on input "مدة التوريد تحتسب من تاريخ [DEMOGRAPHIC_DATA] أصل أمر التوريد موقعا منا بالاستل…" at bounding box center [687, 389] width 470 height 22
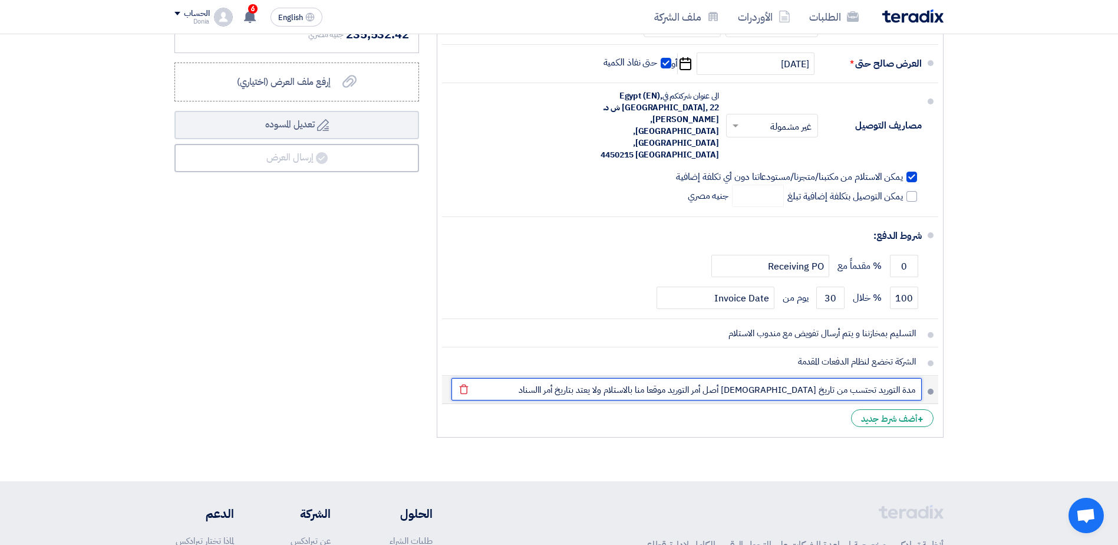
click at [610, 378] on input "مدة التوريد تحتسب من تاريخ [DEMOGRAPHIC_DATA] أصل أمر التوريد موقعا منا بالاستل…" at bounding box center [687, 389] width 470 height 22
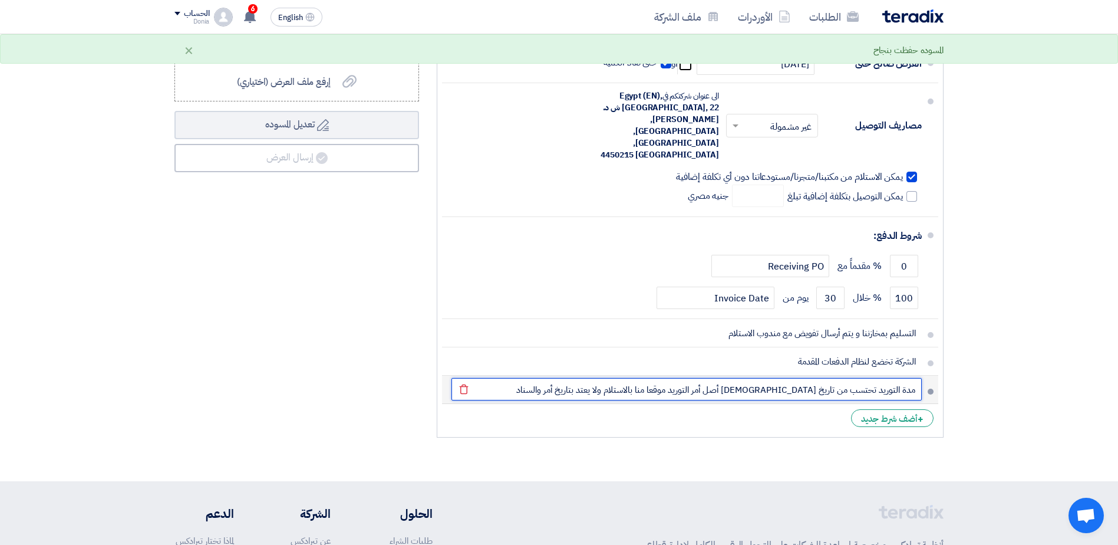
click at [608, 378] on input "مدة التوريد تحتسب من تاريخ [DEMOGRAPHIC_DATA] أصل أمر التوريد موقعا منا بالاستل…" at bounding box center [687, 389] width 470 height 22
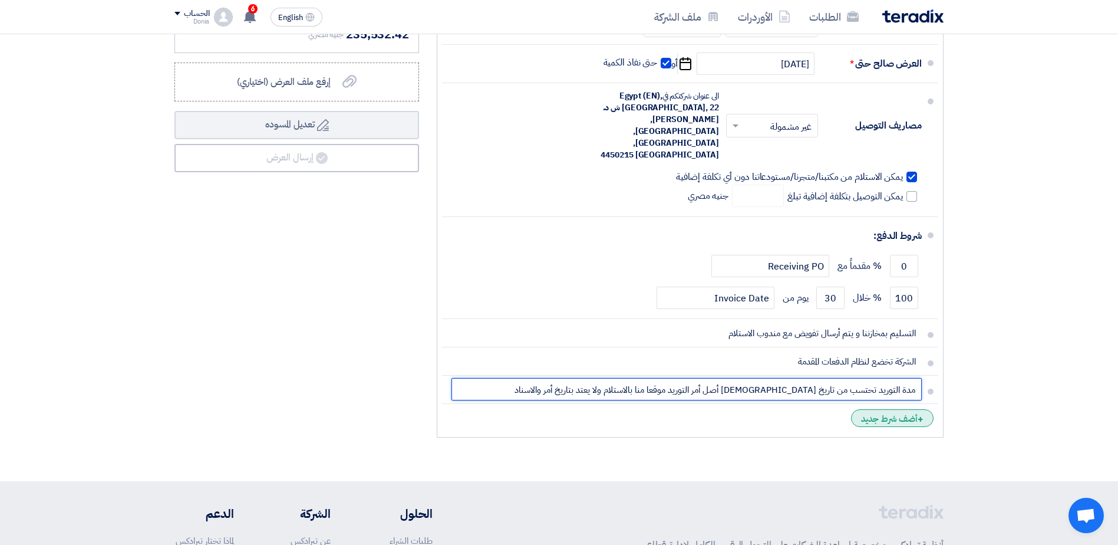
type input "مدة التوريد تحتسب من تاريخ [DEMOGRAPHIC_DATA] أصل أمر التوريد موقعا منا بالاستل…"
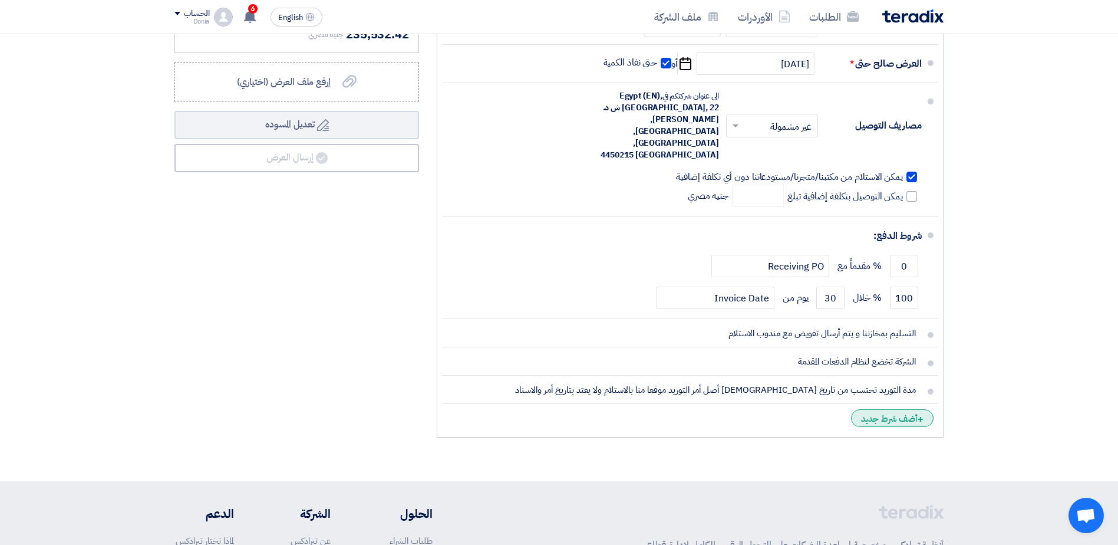
click at [890, 409] on div "+ أضف شرط جديد" at bounding box center [892, 418] width 83 height 18
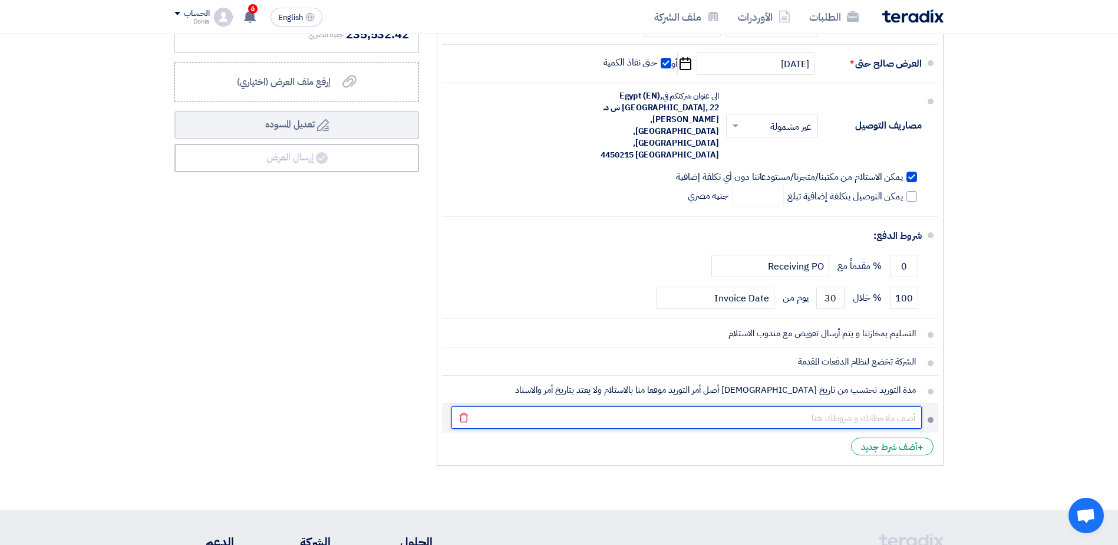
click at [891, 406] on input "text" at bounding box center [687, 417] width 470 height 22
paste input "في حاله تغير معدل سعر العملة من البنك المركزي بما قيمته %5 اواكثر للبنود الغير …"
click at [690, 406] on input "في حاله تغير معدل سعر العملة من البنك المركزي بما قيمته %5 اواكثر للبنود الغير …" at bounding box center [687, 417] width 470 height 22
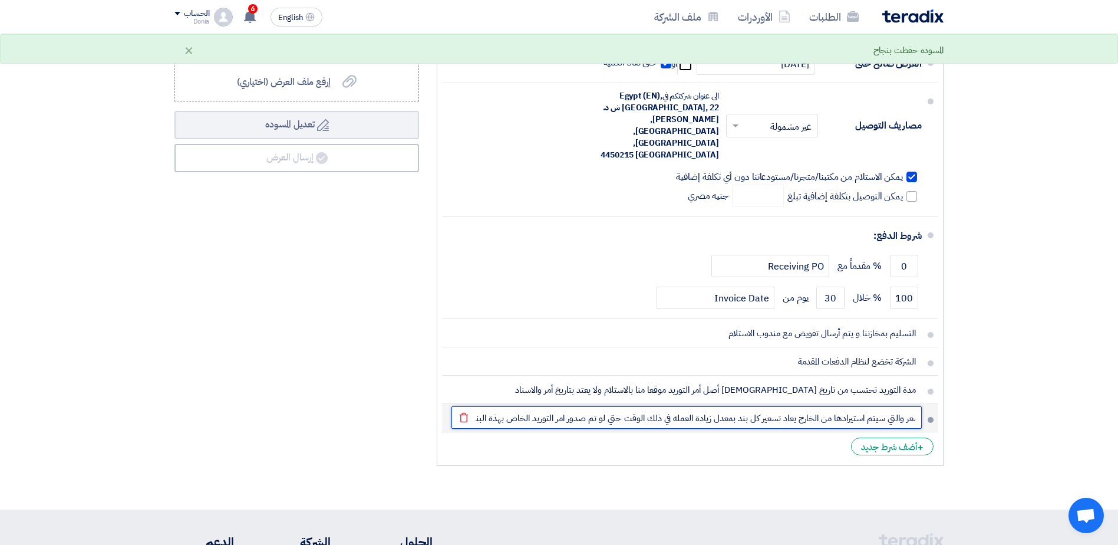
click at [511, 406] on input "في حاله تغير معدل سعر العملة من البنك المركزي بما قيمته %5 اواكثر للبنود الغير …" at bounding box center [687, 417] width 470 height 22
drag, startPoint x: 679, startPoint y: 399, endPoint x: 913, endPoint y: 399, distance: 234.1
click at [913, 406] on input "في حاله تغير معدل سعر العملة من البنك المركزي بما قيمته %5 اواكثر للبنود الغير …" at bounding box center [687, 417] width 470 height 22
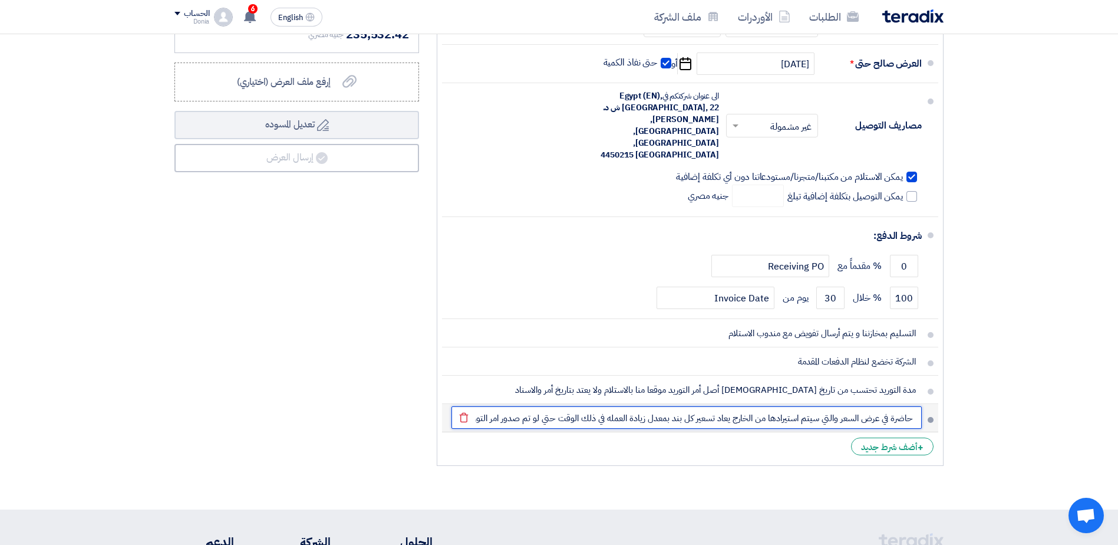
click at [866, 406] on input "في حاله تغير معدل سعر العملة من البنك المركزي بما قيمته %5 اواكثر للبنود الغير …" at bounding box center [687, 417] width 470 height 22
drag, startPoint x: 864, startPoint y: 396, endPoint x: 940, endPoint y: 396, distance: 76.6
click at [940, 396] on ul "العملة جنيه مصري مدة التوريد * اختر مدة التوريد × مدة توريد موحدة ×" at bounding box center [690, 214] width 507 height 503
type input "في حاله تغير معدل سعر العملة من البنك المركزي بما قيمته %5 اواكثر للبنود الغير …"
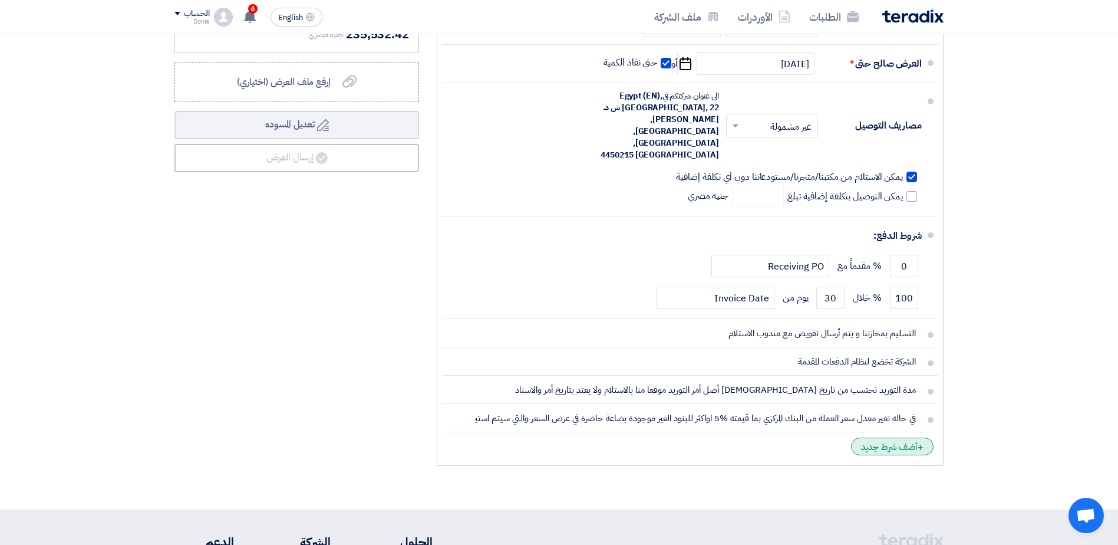
click at [881, 437] on div "+ أضف شرط جديد" at bounding box center [892, 446] width 83 height 18
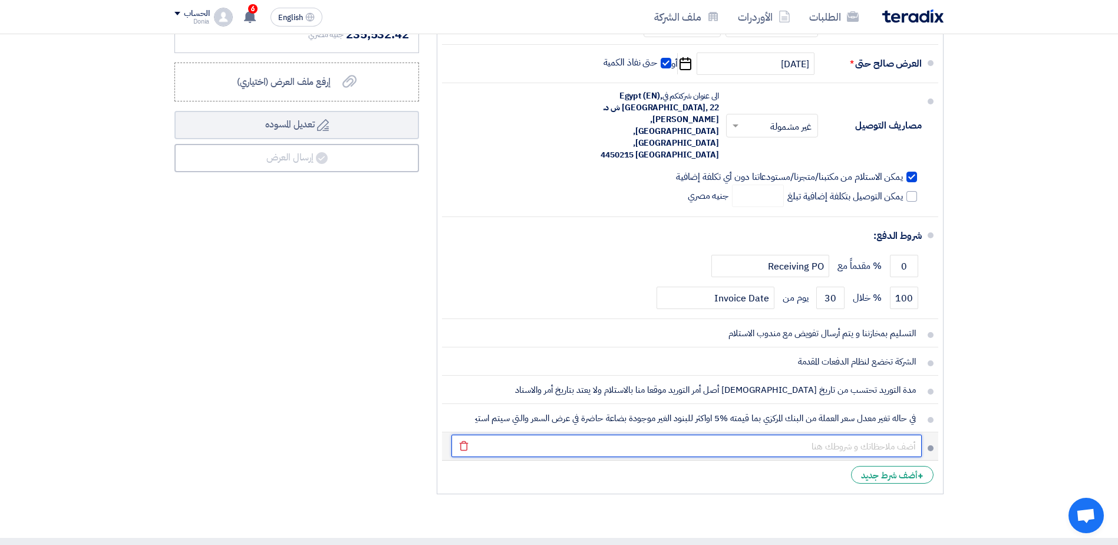
click at [829, 435] on input "text" at bounding box center [687, 446] width 470 height 22
click at [830, 435] on input "text" at bounding box center [687, 446] width 470 height 22
paste input "قد تختلف مدة التوريد عن المدة المذكورة بالعرض بناءا على اسبقيه الحجز وخطة إالن…"
click at [906, 435] on input "قد تختلف مدة التوريد عن المدة المذكورة بالعرض بناءا على اسبقيه الحجز وخطة إالن…" at bounding box center [687, 446] width 470 height 22
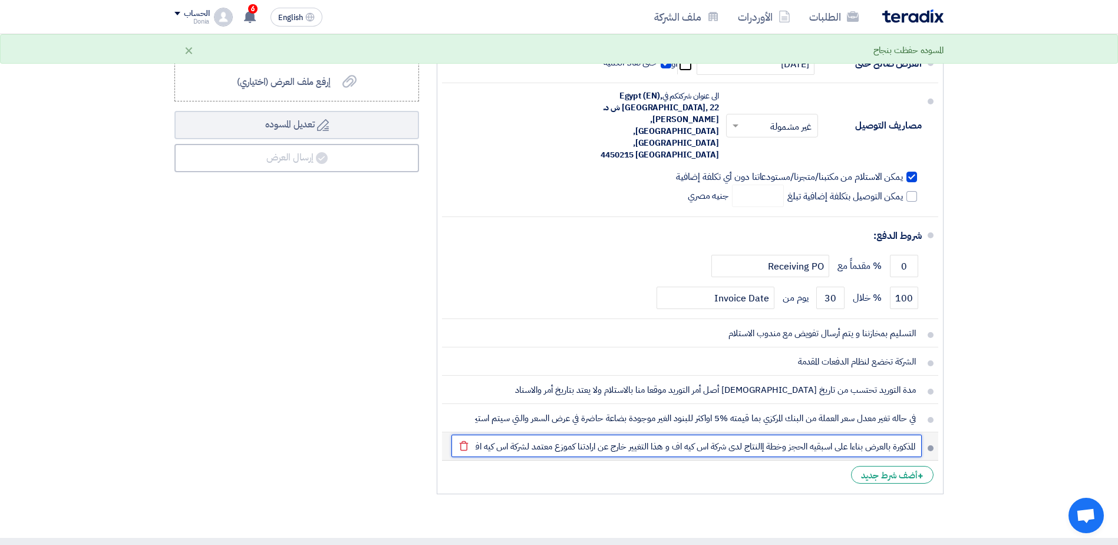
click at [856, 435] on input "قد تختلف مدة التوريد عن المدة المذكورة بالعرض بناءا على اسبقيه الحجز وخطة إالن…" at bounding box center [687, 446] width 470 height 22
click at [763, 435] on input "قد تختلف مدة التوريد عن المدة المذكورة بالعرض بناءا على اسبقيه الحجز وخطة إالن…" at bounding box center [687, 446] width 470 height 22
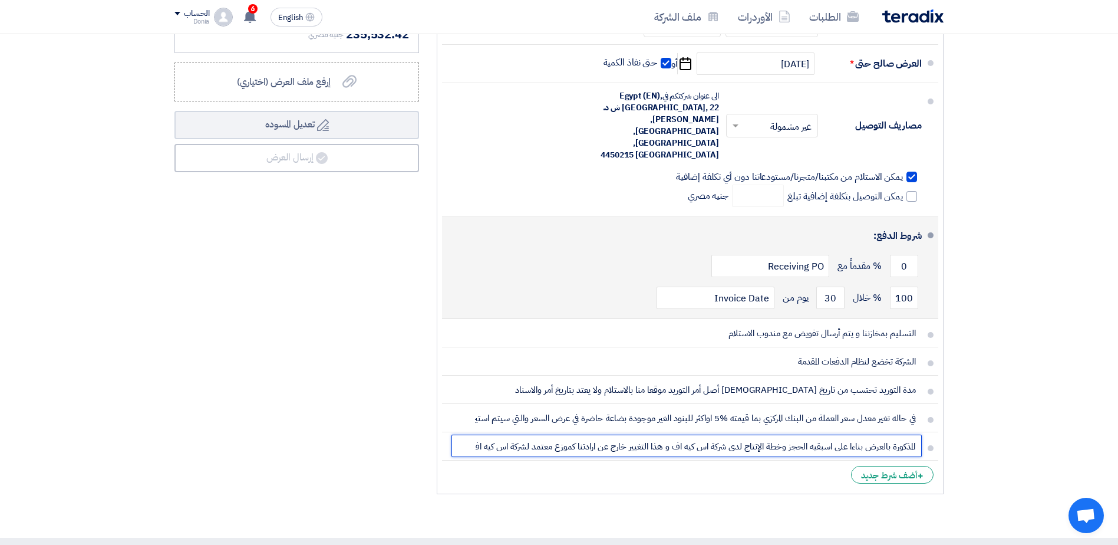
scroll to position [0, -103]
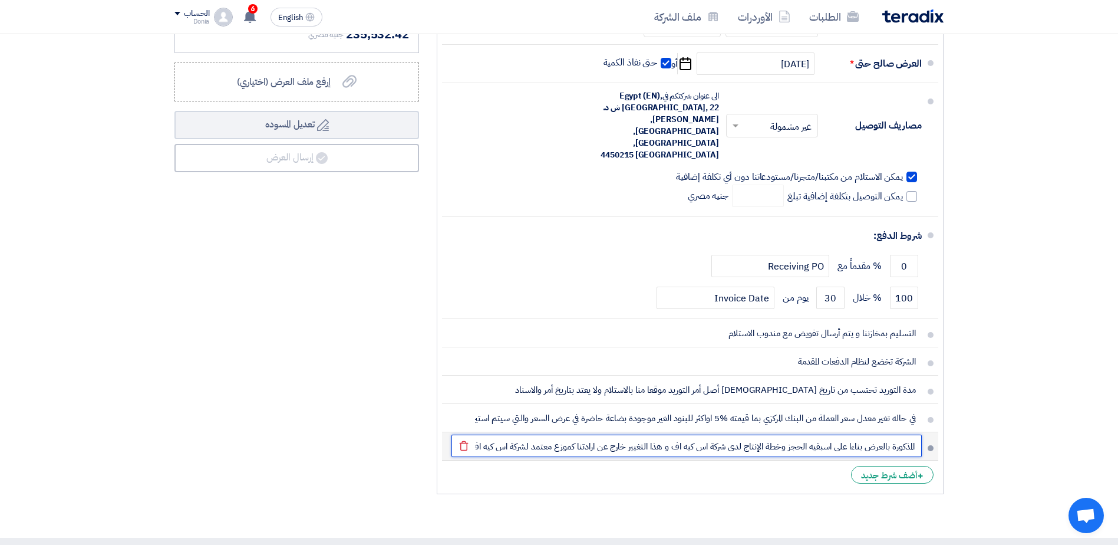
click at [588, 435] on input "قد تختلف مدة التوريد عن المدة المذكورة بالعرض بناءا على اسبقيه الحجز وخطة الإنت…" at bounding box center [687, 446] width 470 height 22
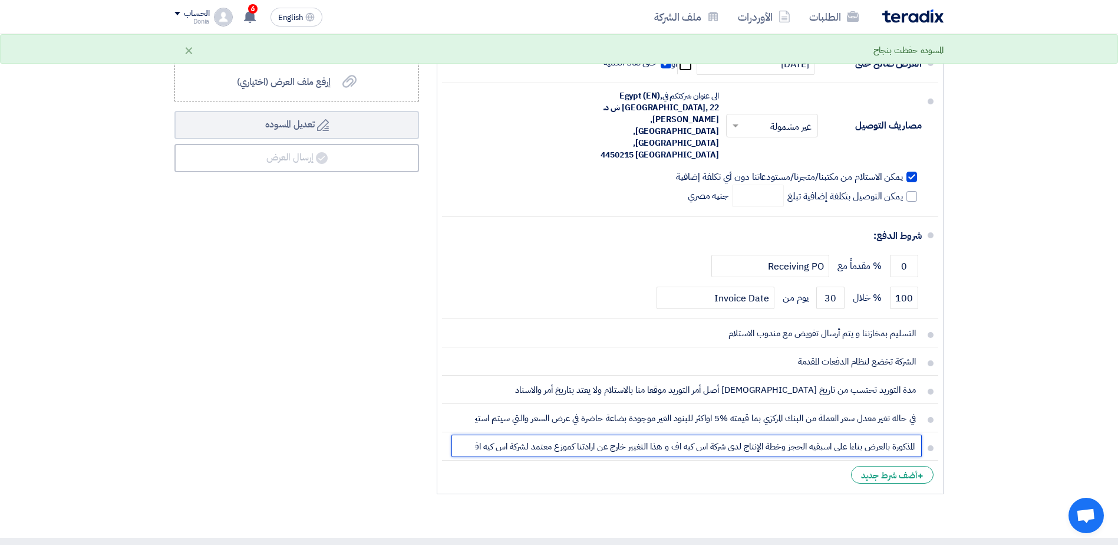
scroll to position [0, 1]
drag, startPoint x: 826, startPoint y: 427, endPoint x: 988, endPoint y: 436, distance: 162.3
type input "قد تختلف مدة التوريد عن المدة المذكورة بالعرض بناءا على اسبقيه الحجز وخطة الإنت…"
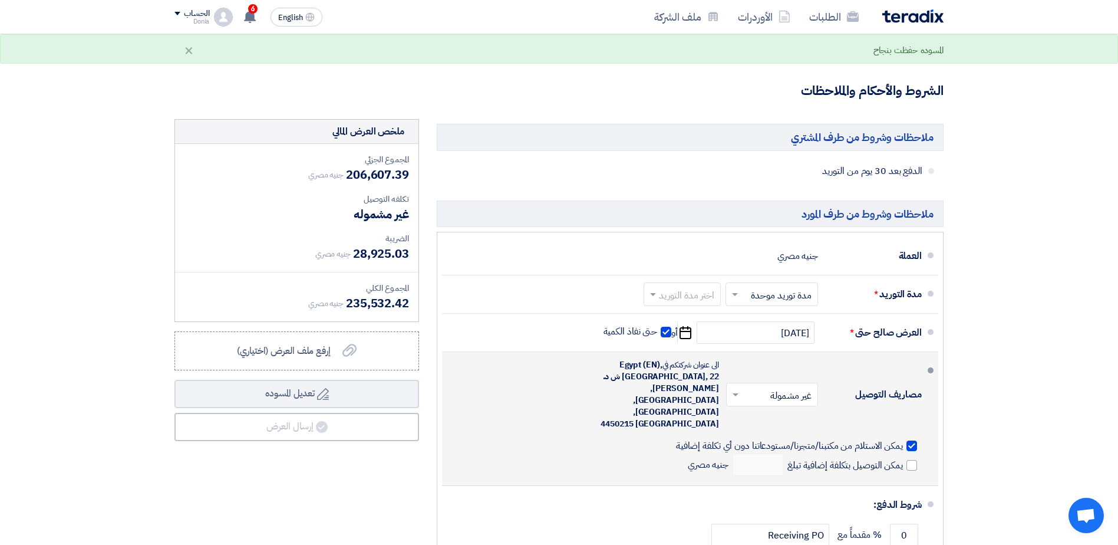
scroll to position [590, 0]
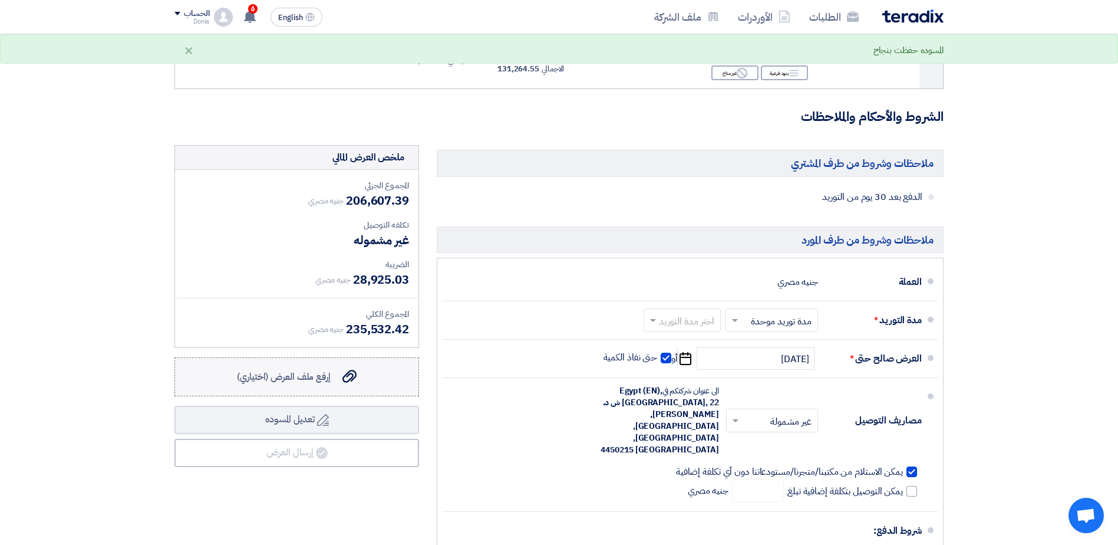
click at [381, 358] on label "إرفع ملف العرض (اختياري) إرفع ملف العرض (اختياري)" at bounding box center [297, 376] width 245 height 39
click at [0, 0] on input "إرفع ملف العرض (اختياري) إرفع ملف العرض (اختياري)" at bounding box center [0, 0] width 0 height 0
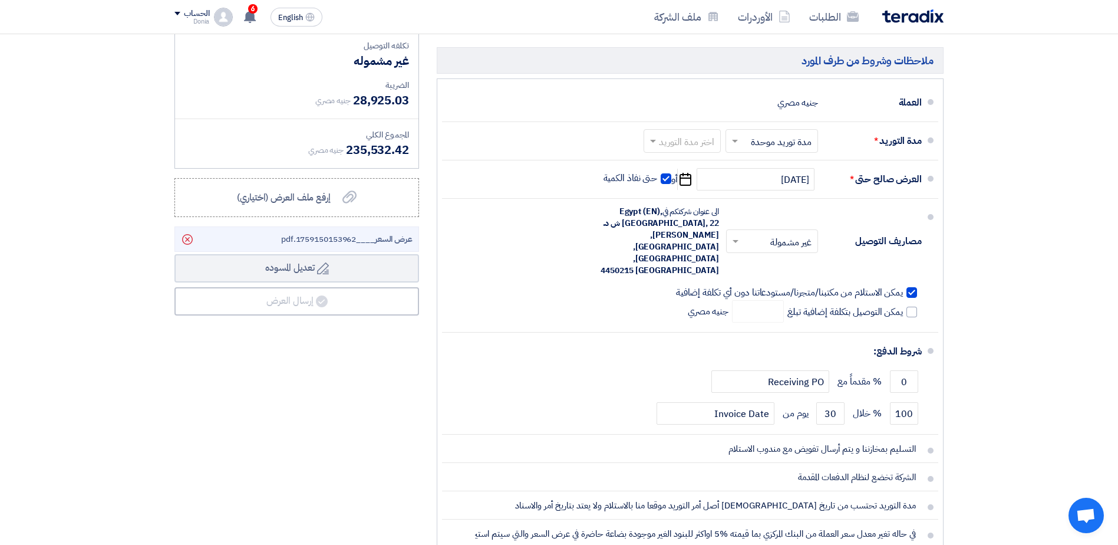
scroll to position [825, 0]
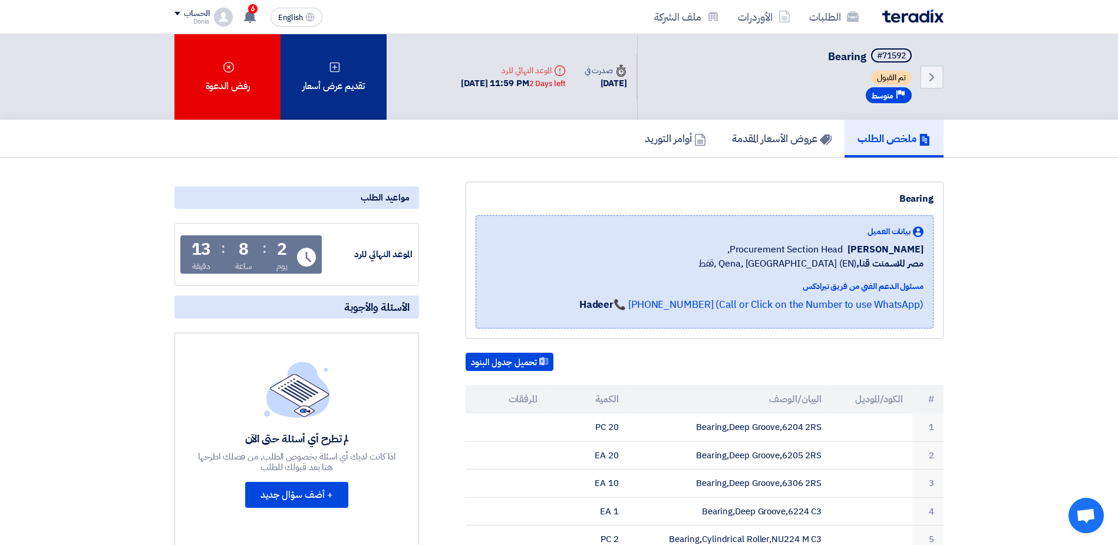
click at [357, 84] on div "تقديم عرض أسعار" at bounding box center [334, 76] width 106 height 85
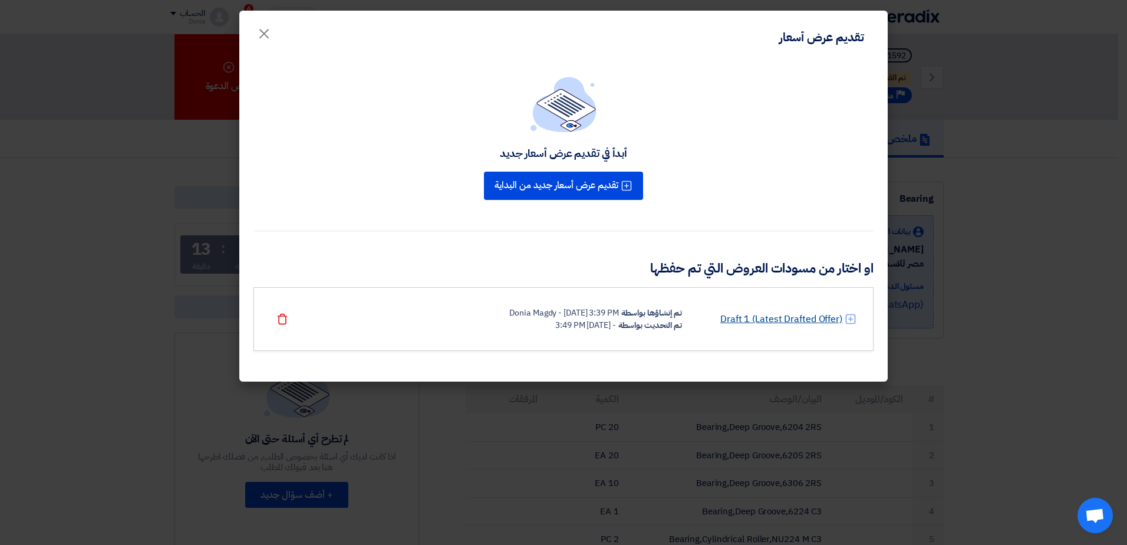
click at [759, 318] on link "Draft 1 (Latest Drafted Offer)" at bounding box center [781, 319] width 122 height 14
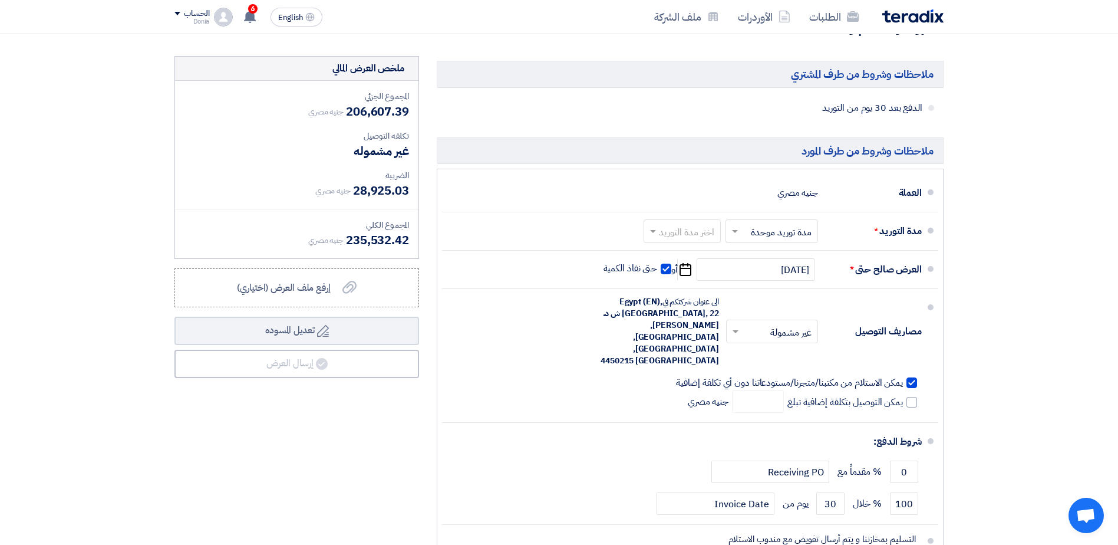
scroll to position [766, 0]
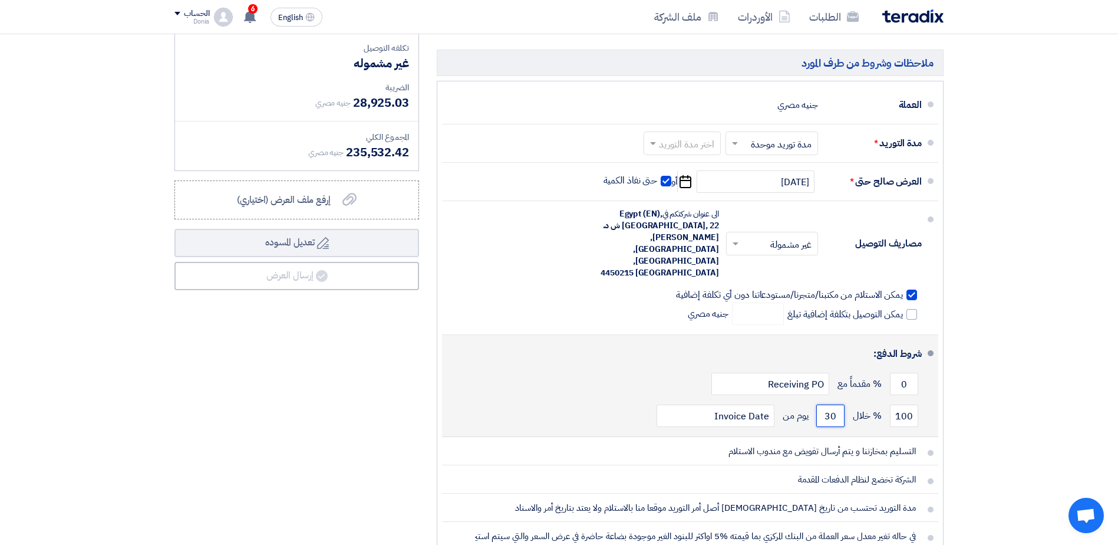
drag, startPoint x: 827, startPoint y: 395, endPoint x: 856, endPoint y: 394, distance: 29.5
click at [856, 400] on div "100 % خلال 30 يوم من Invoice Date" at bounding box center [687, 416] width 470 height 32
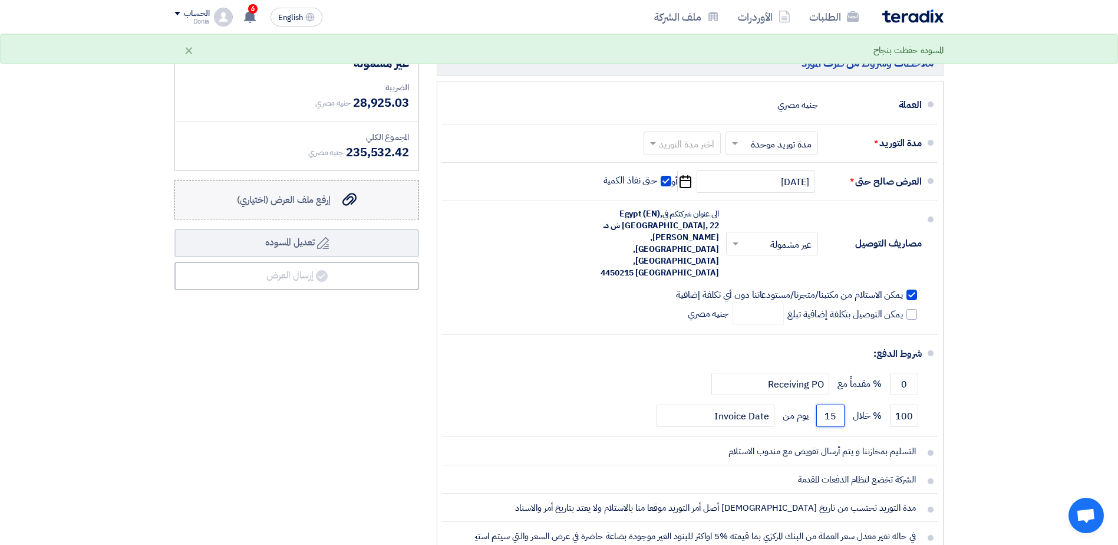
type input "15"
click at [287, 202] on span "إرفع ملف العرض (اختياري)" at bounding box center [284, 200] width 94 height 14
click at [0, 0] on input "إرفع ملف العرض (اختياري) إرفع ملف العرض (اختياري)" at bounding box center [0, 0] width 0 height 0
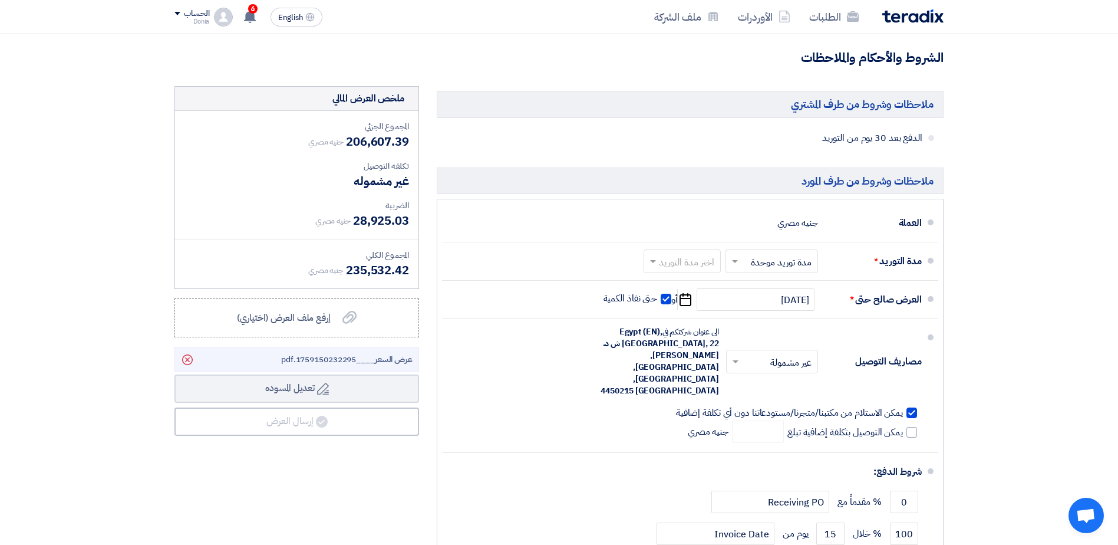
scroll to position [707, 0]
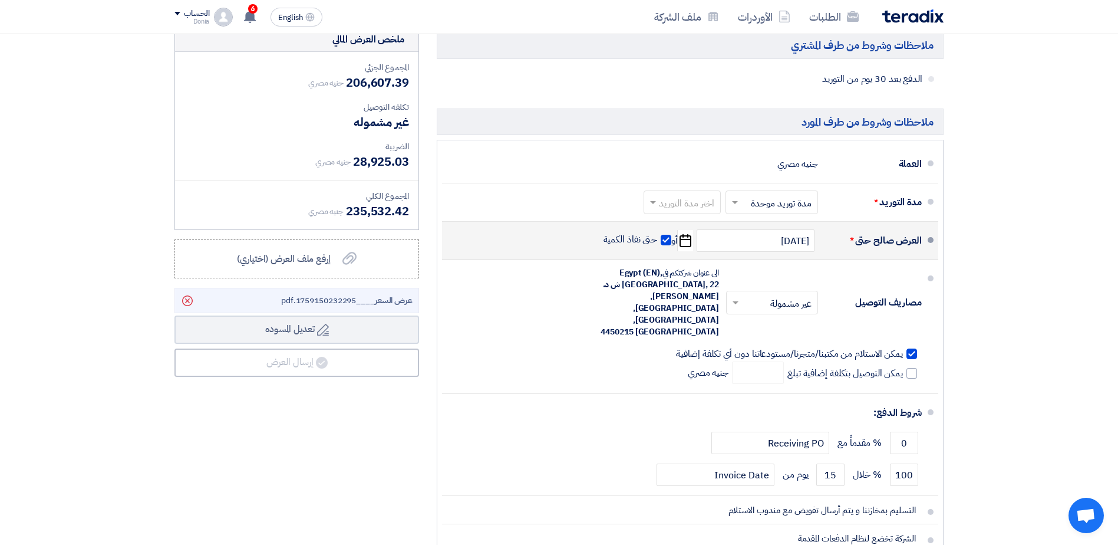
click at [668, 243] on span at bounding box center [666, 240] width 11 height 11
click at [658, 243] on input "حتى نفاذ الكمية" at bounding box center [629, 244] width 57 height 22
checkbox input "false"
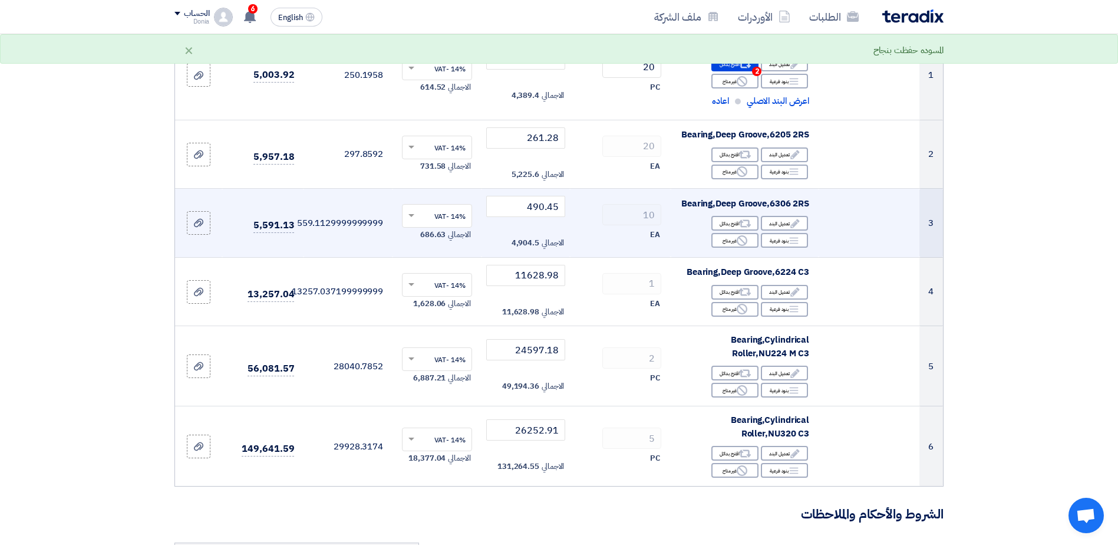
scroll to position [0, 0]
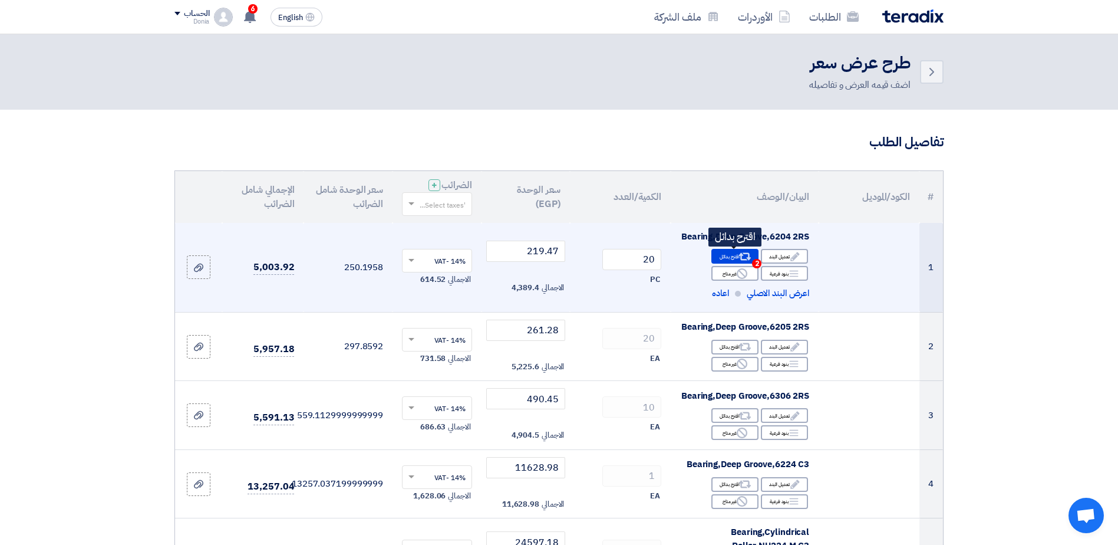
click at [733, 258] on div "Alternative اقترح بدائل 2" at bounding box center [735, 256] width 47 height 15
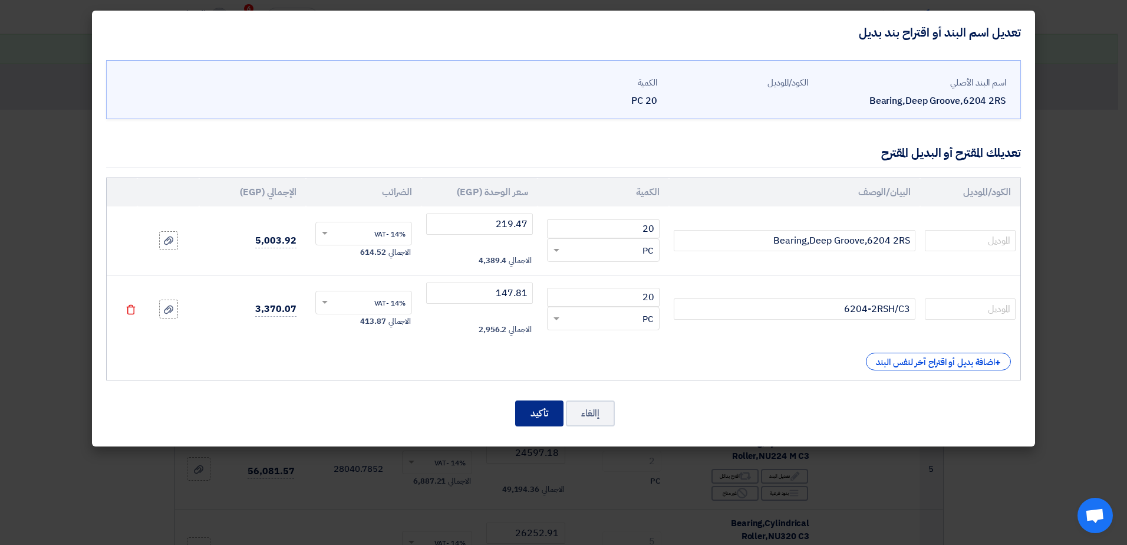
click at [547, 410] on button "تأكيد" at bounding box center [539, 413] width 48 height 26
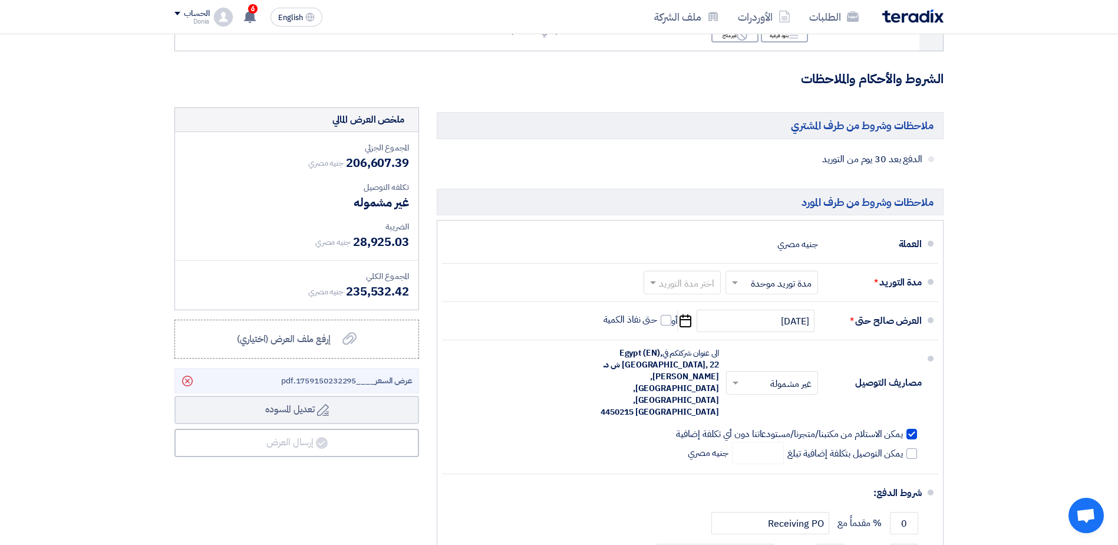
scroll to position [649, 0]
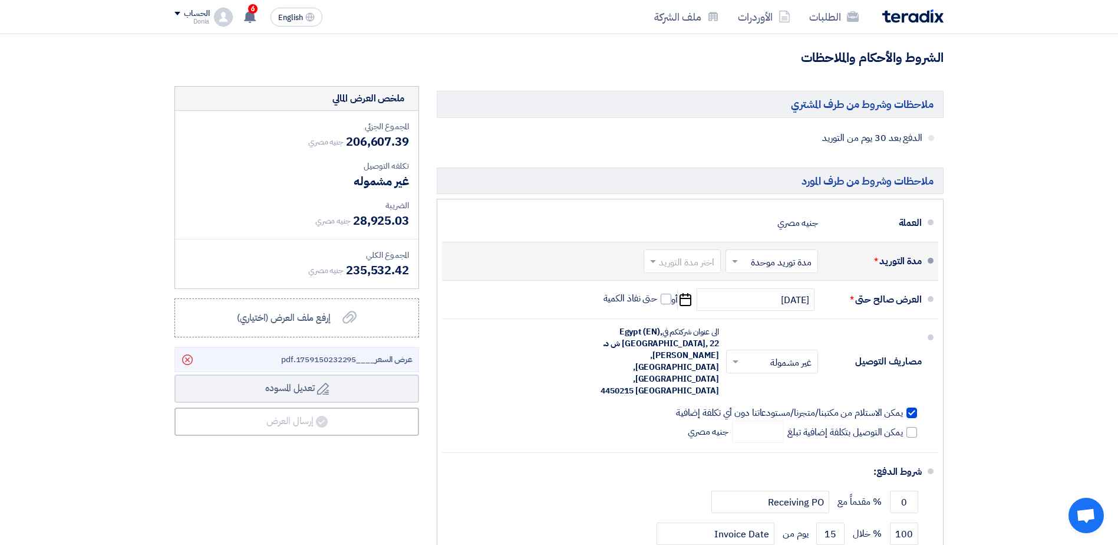
click at [741, 264] on div "اختر مدة التوريد × مدة توريد موحدة ×" at bounding box center [772, 261] width 93 height 24
click at [748, 309] on div "مدة توريد موحدة" at bounding box center [774, 308] width 91 height 21
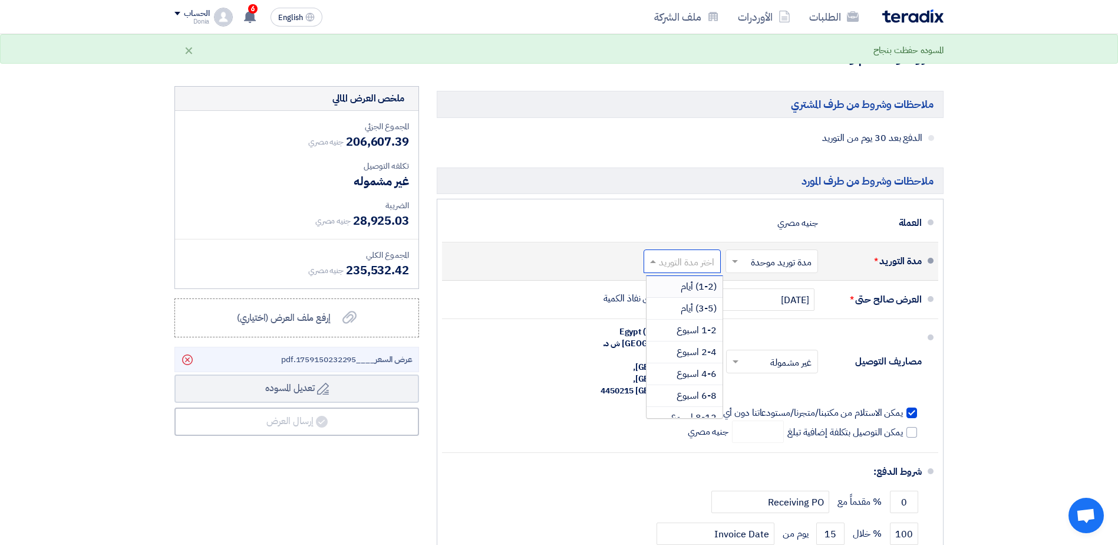
click at [672, 263] on input "text" at bounding box center [679, 262] width 71 height 17
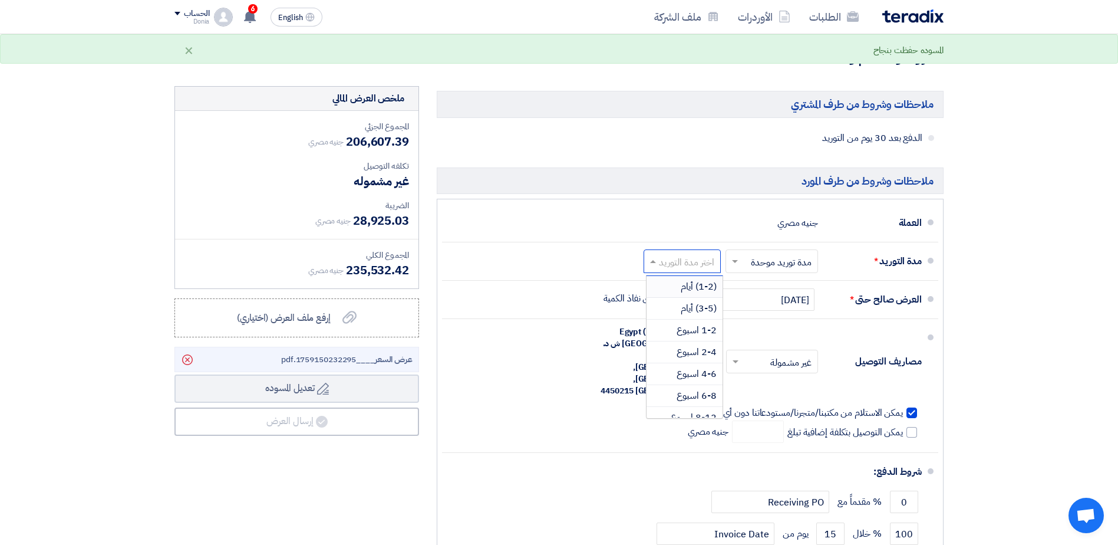
click at [741, 262] on span at bounding box center [733, 261] width 15 height 12
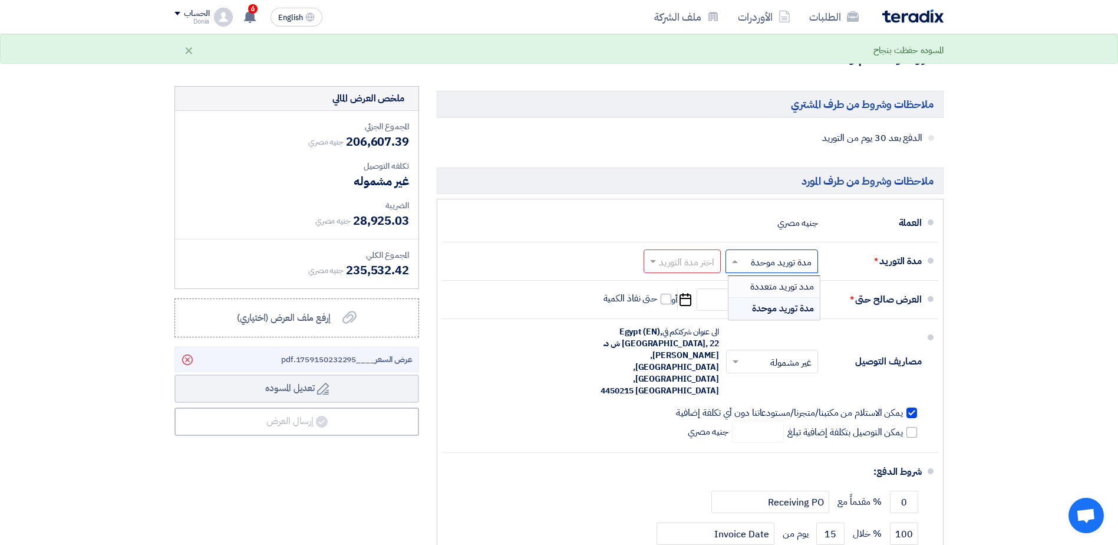
click at [757, 288] on span "مدد توريد متعددة" at bounding box center [783, 286] width 64 height 14
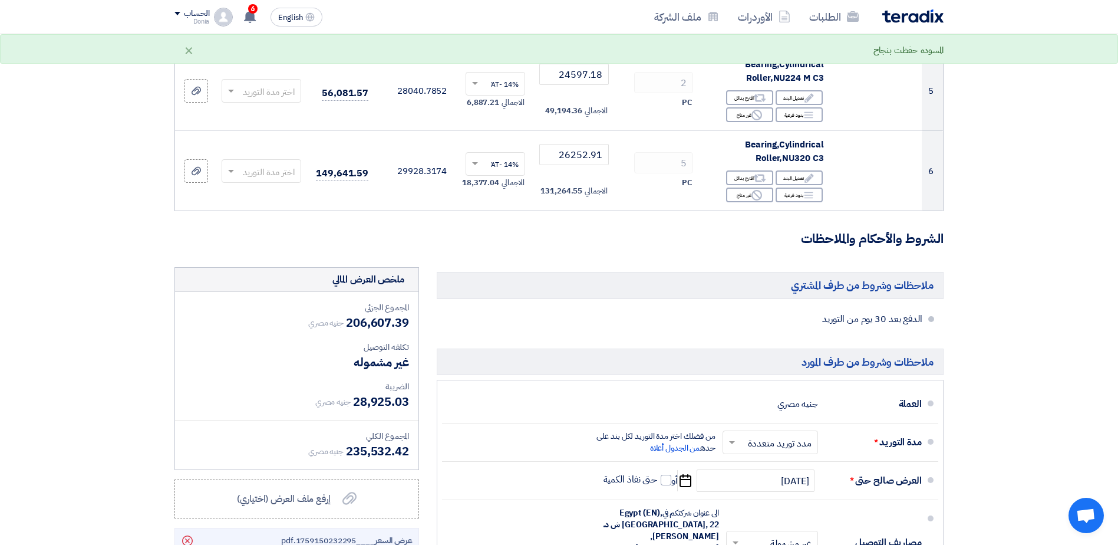
scroll to position [519, 0]
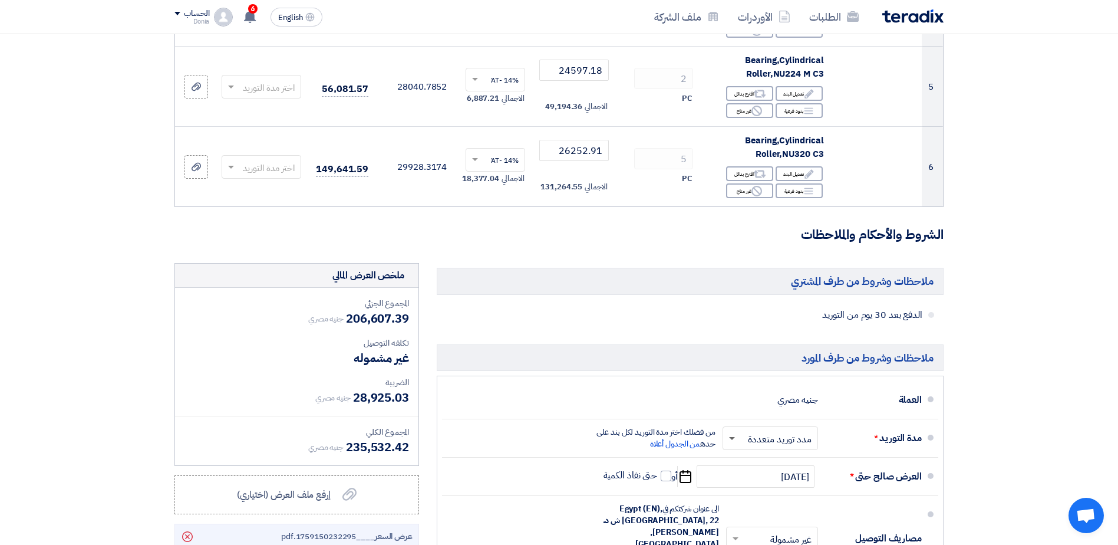
click at [735, 440] on span at bounding box center [732, 439] width 6 height 4
click at [745, 479] on div "مدة توريد موحدة" at bounding box center [773, 485] width 94 height 21
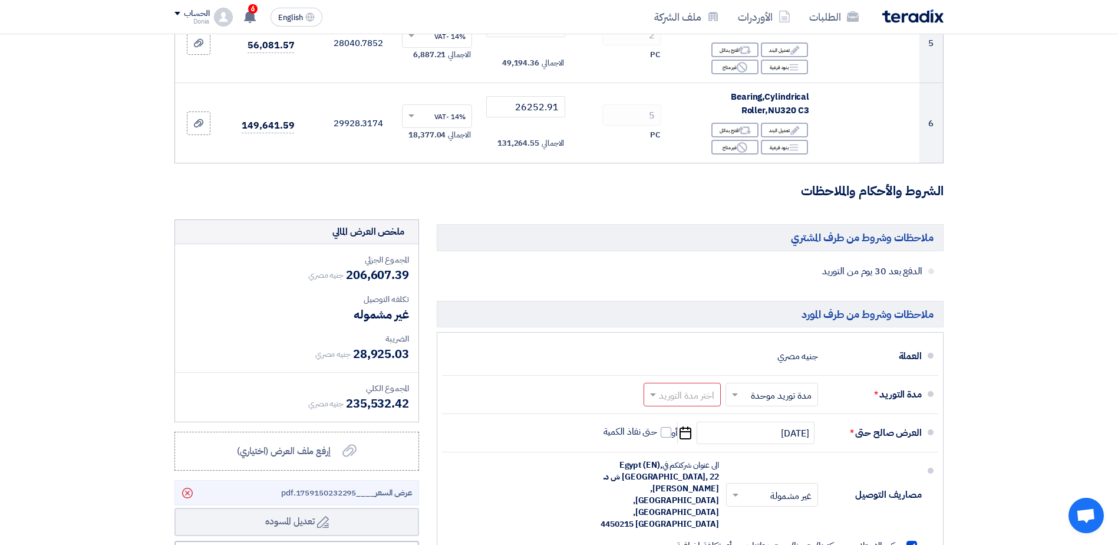
scroll to position [536, 0]
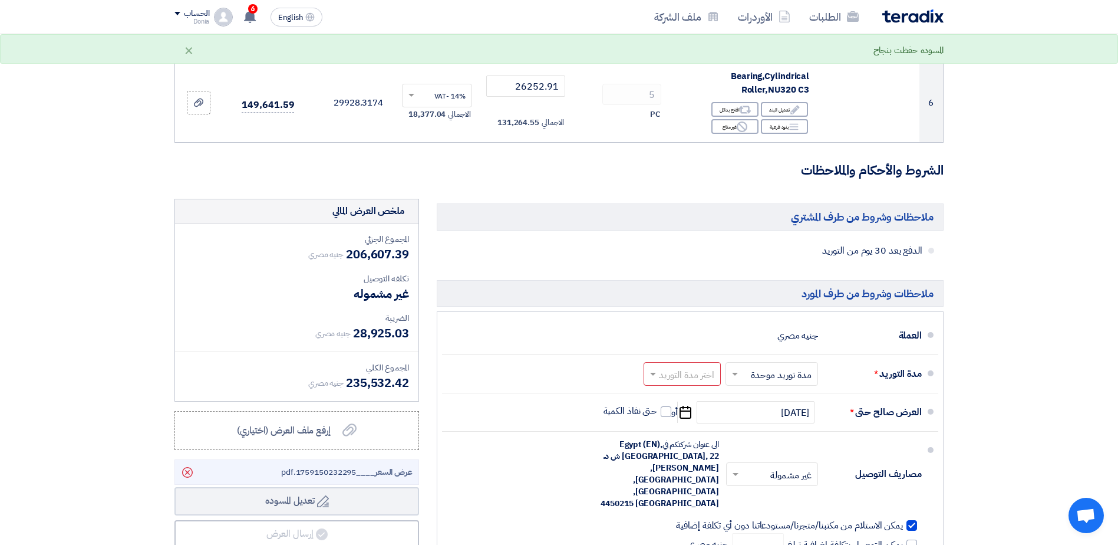
click at [700, 374] on input "text" at bounding box center [679, 375] width 71 height 17
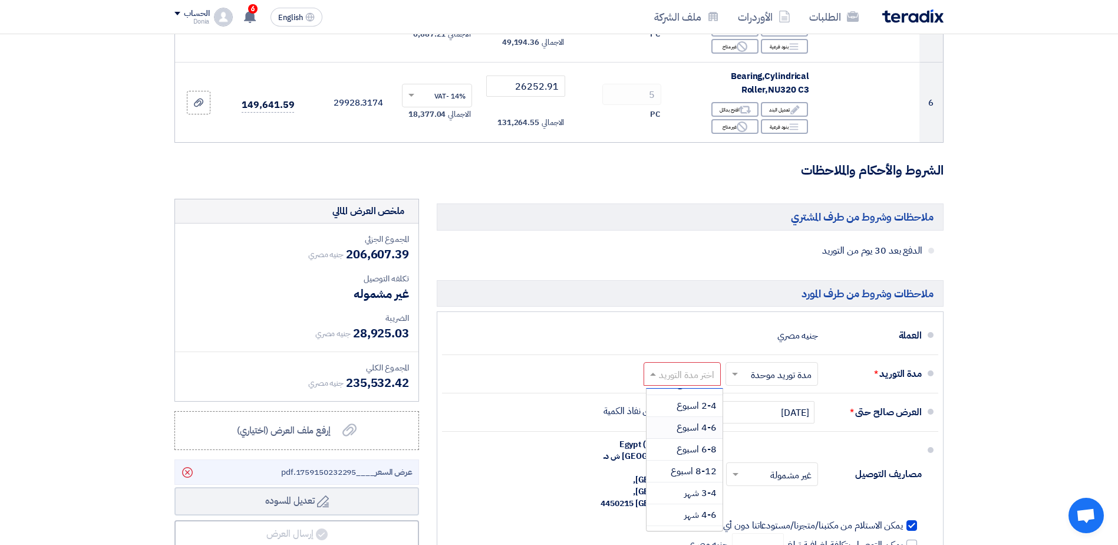
click at [695, 429] on span "4-6 اسبوع" at bounding box center [697, 427] width 40 height 14
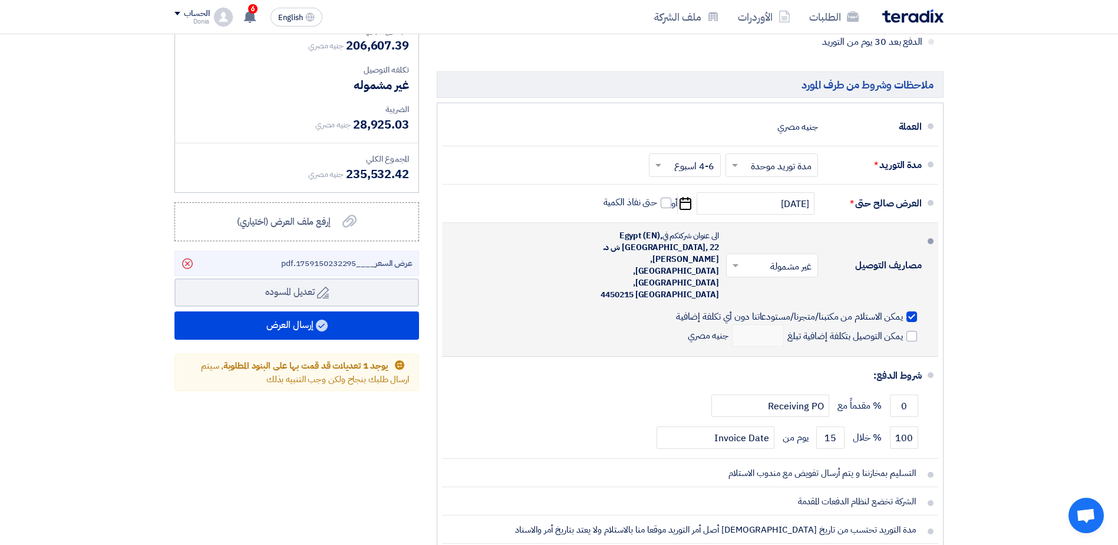
scroll to position [772, 0]
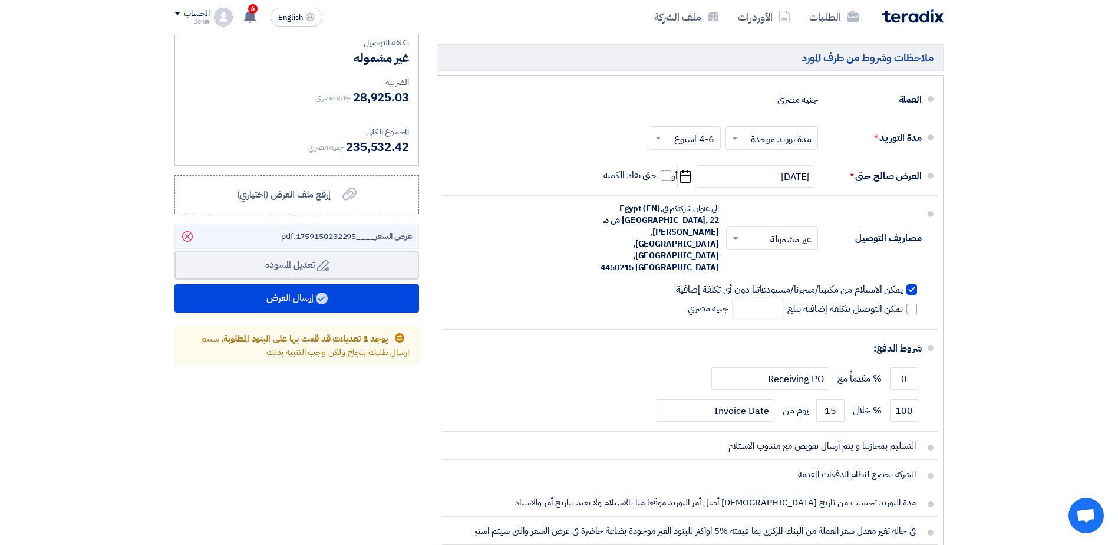
click at [663, 139] on span at bounding box center [657, 138] width 15 height 12
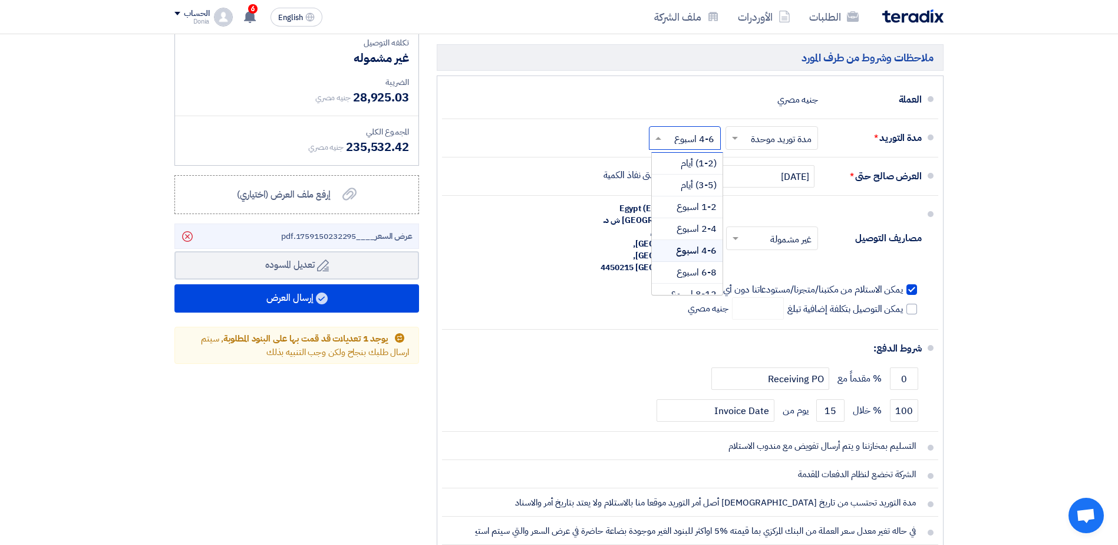
click at [663, 140] on span at bounding box center [657, 138] width 15 height 12
click at [697, 246] on span "4-6 اسبوع" at bounding box center [696, 250] width 41 height 14
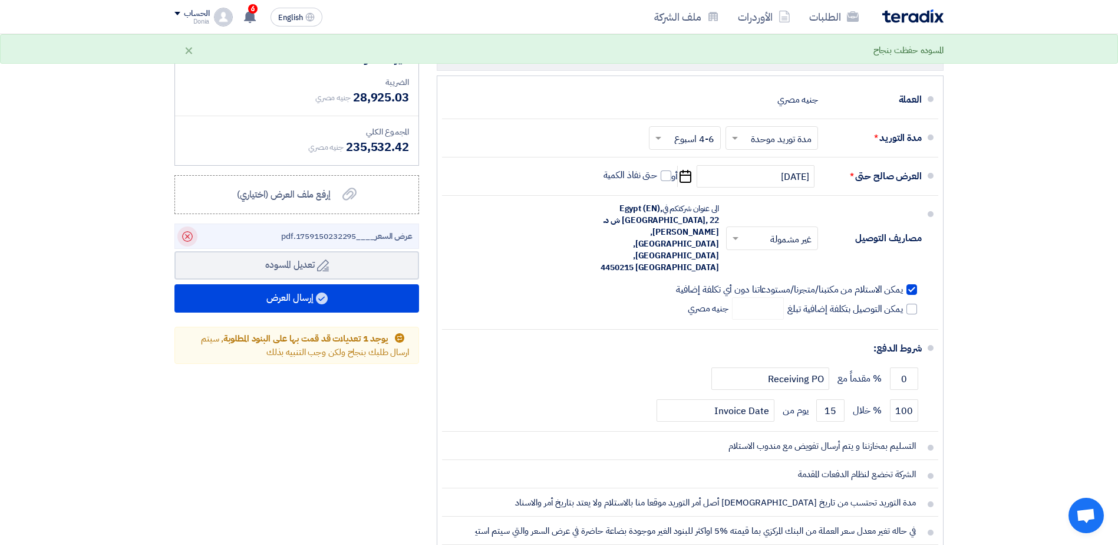
click at [188, 236] on use at bounding box center [187, 236] width 11 height 11
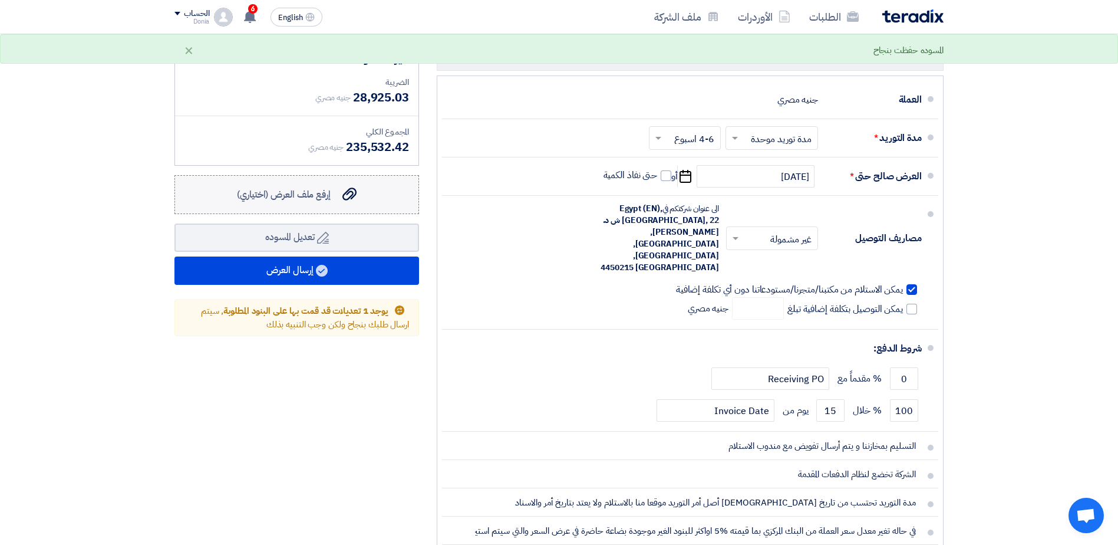
click at [266, 204] on label "إرفع ملف العرض (اختياري) إرفع ملف العرض (اختياري)" at bounding box center [297, 194] width 245 height 39
click at [0, 0] on input "إرفع ملف العرض (اختياري) إرفع ملف العرض (اختياري)" at bounding box center [0, 0] width 0 height 0
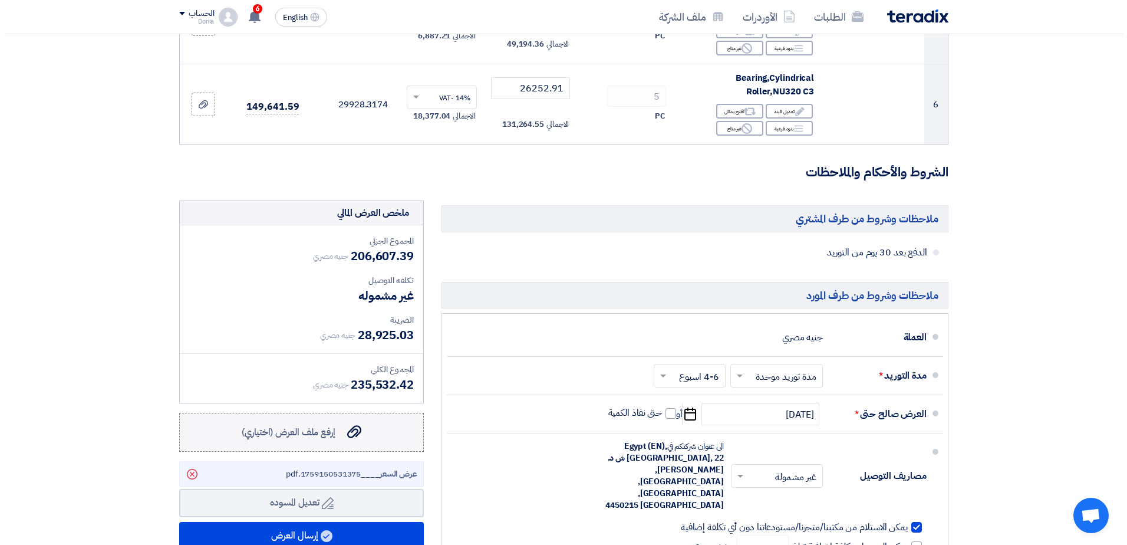
scroll to position [590, 0]
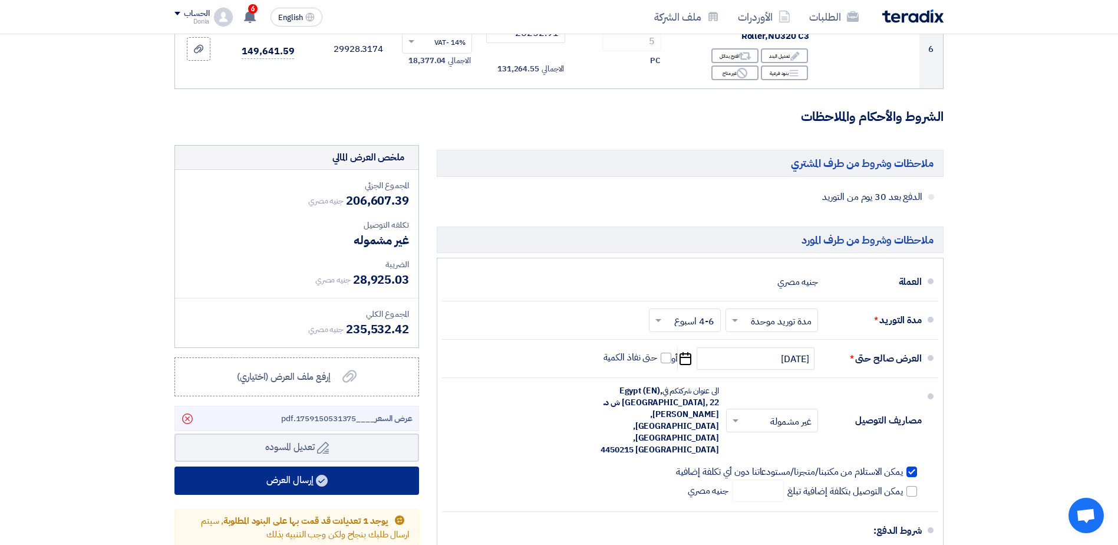
click at [325, 488] on button "إرسال العرض" at bounding box center [297, 480] width 245 height 28
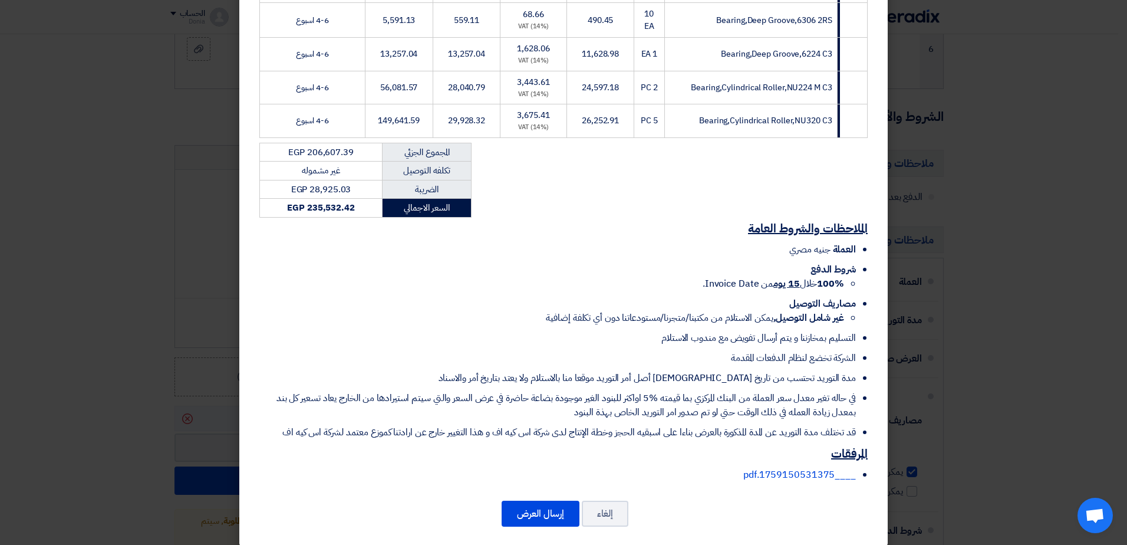
scroll to position [339, 0]
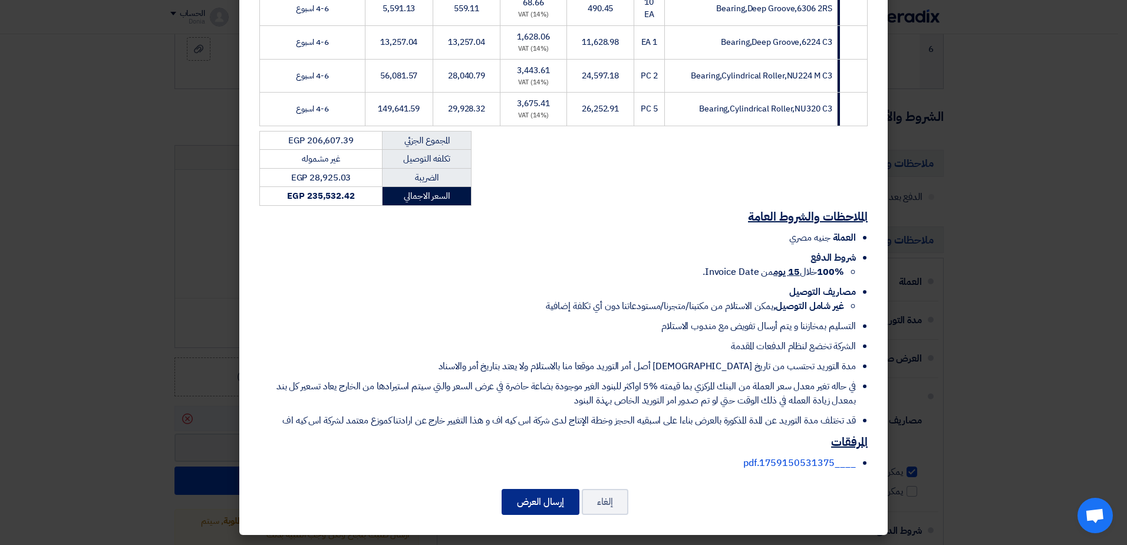
click at [542, 496] on button "إرسال العرض" at bounding box center [541, 502] width 78 height 26
